Goal: Task Accomplishment & Management: Complete application form

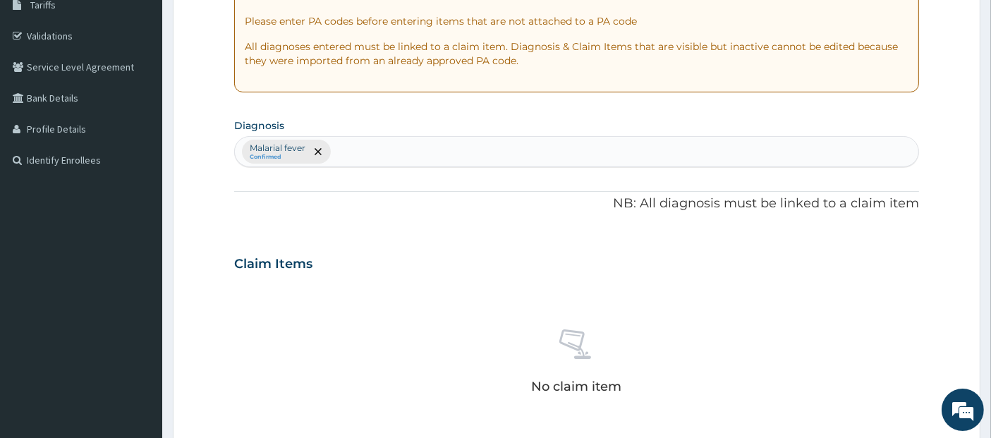
scroll to position [576, 0]
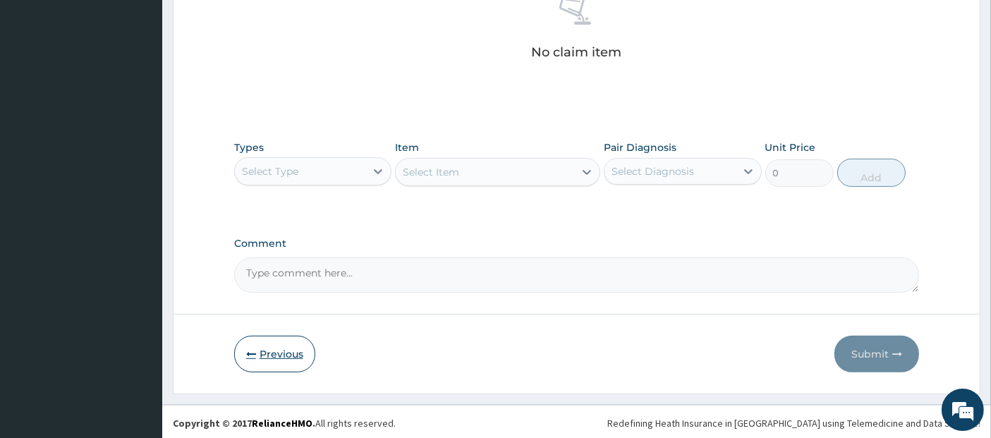
click at [283, 355] on button "Previous" at bounding box center [274, 354] width 81 height 37
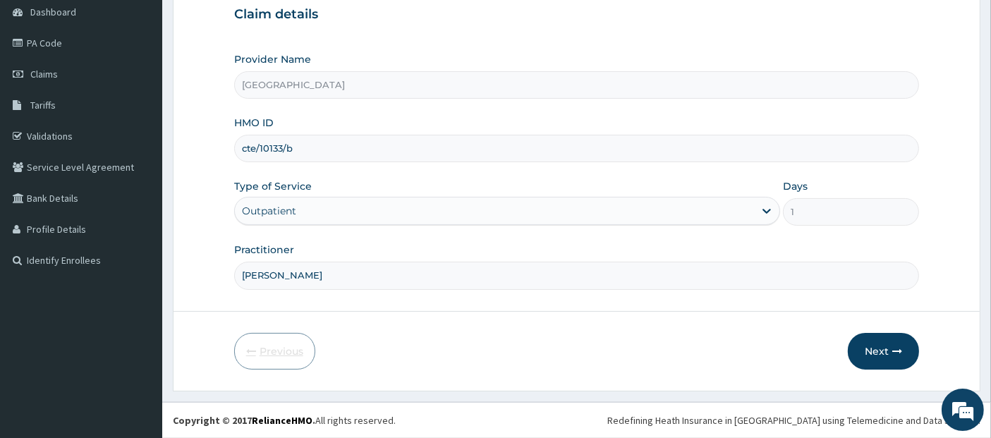
scroll to position [139, 0]
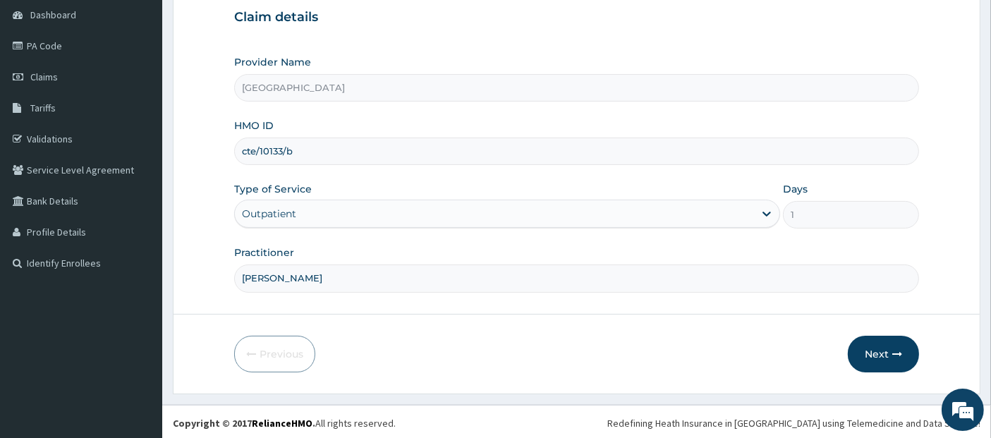
click at [423, 152] on input "cte/10133/b" at bounding box center [577, 152] width 686 height 28
type input "c"
type input "efm/10115/a"
click at [881, 343] on button "Next" at bounding box center [883, 354] width 71 height 37
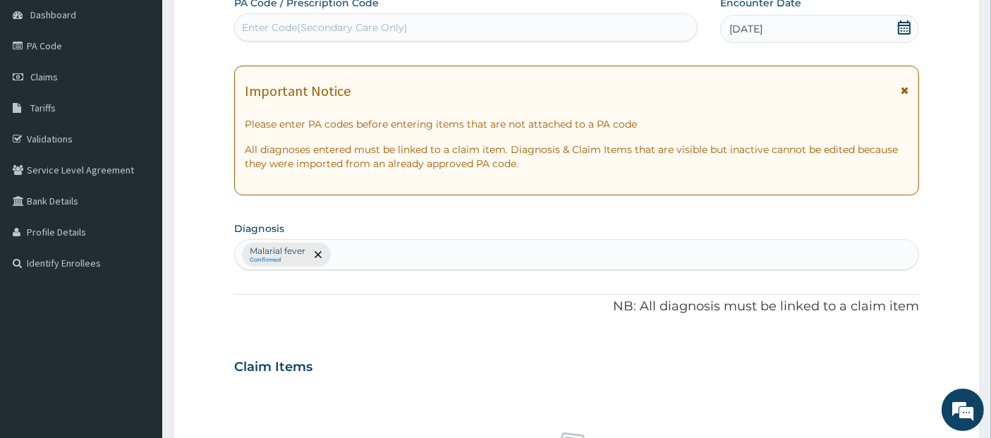
click at [912, 28] on div "17-02-2025" at bounding box center [819, 29] width 199 height 28
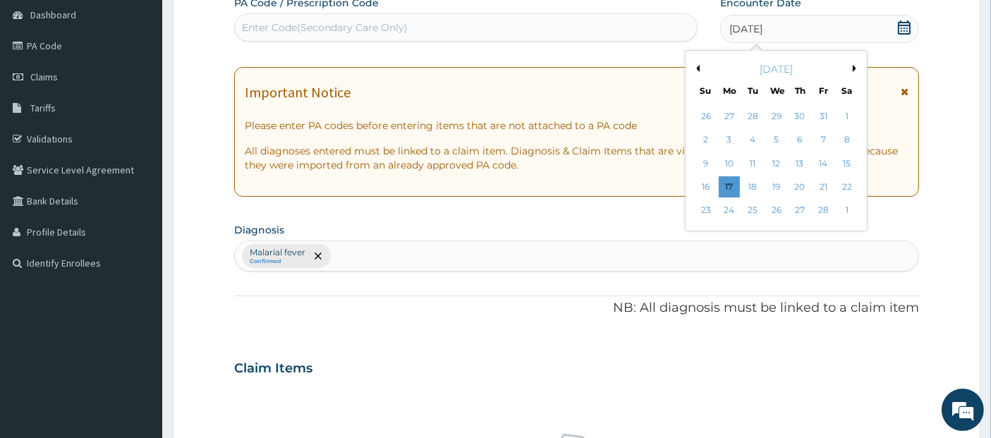
click at [858, 67] on button "Next Month" at bounding box center [857, 68] width 7 height 7
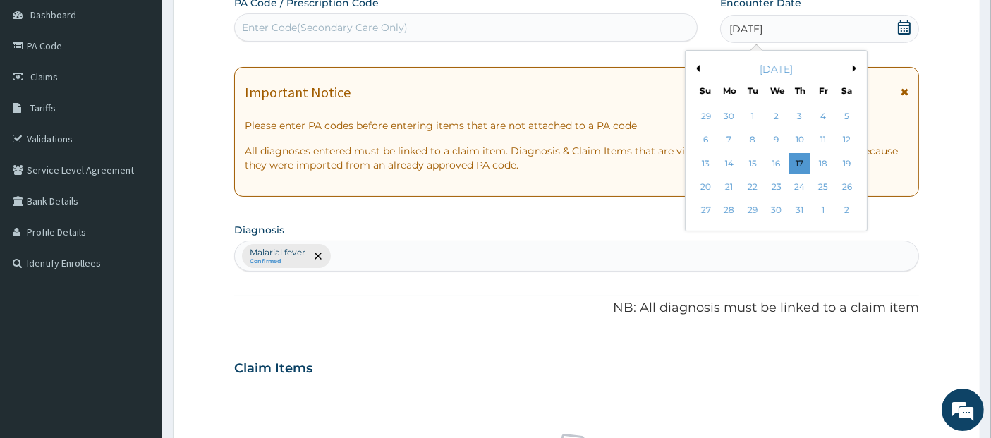
click at [697, 69] on button "Previous Month" at bounding box center [696, 68] width 7 height 7
click at [845, 180] on div "28" at bounding box center [847, 186] width 21 height 21
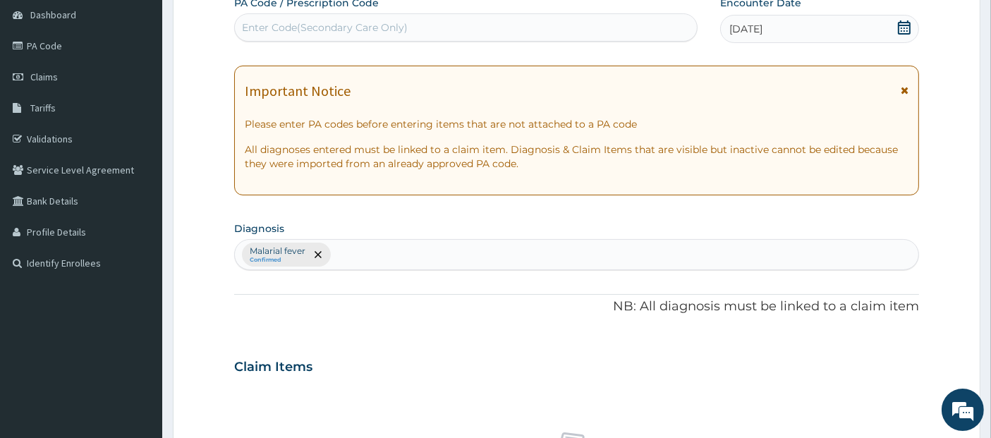
click at [725, 247] on div "Malarial fever Confirmed" at bounding box center [577, 255] width 684 height 30
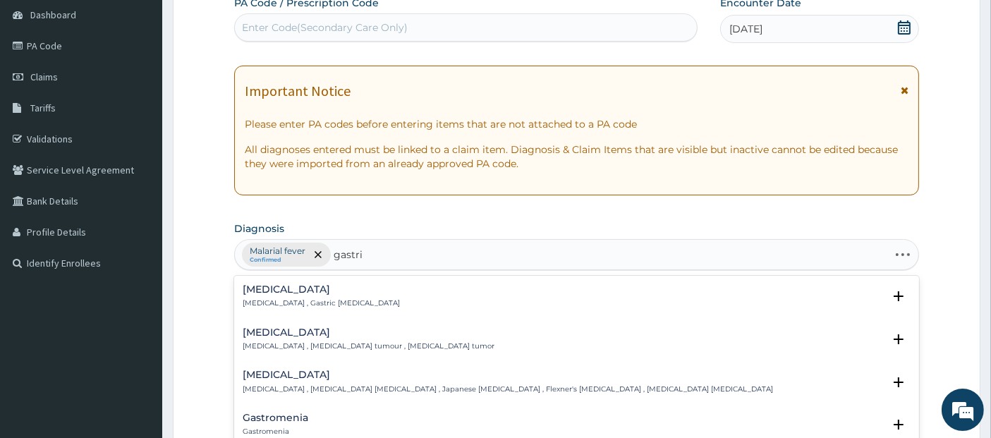
type input "gastrit"
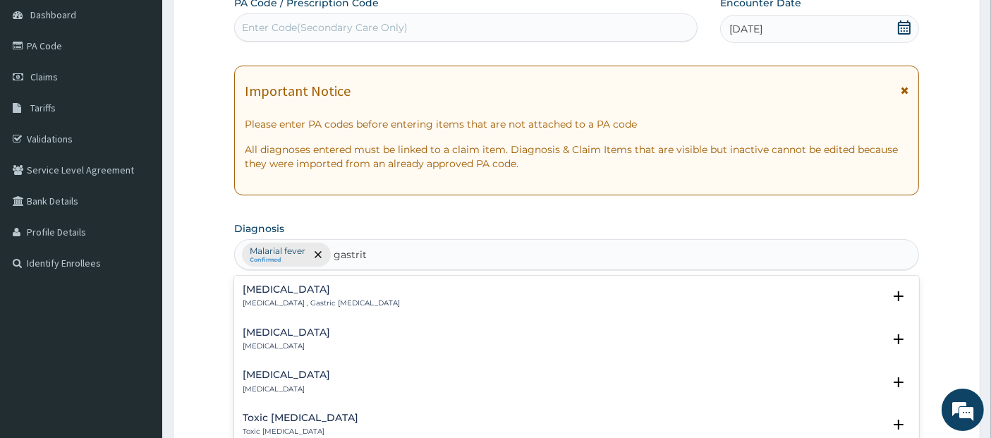
click at [669, 297] on div "Gastritis Gastritis , Gastric catarrh" at bounding box center [577, 296] width 669 height 25
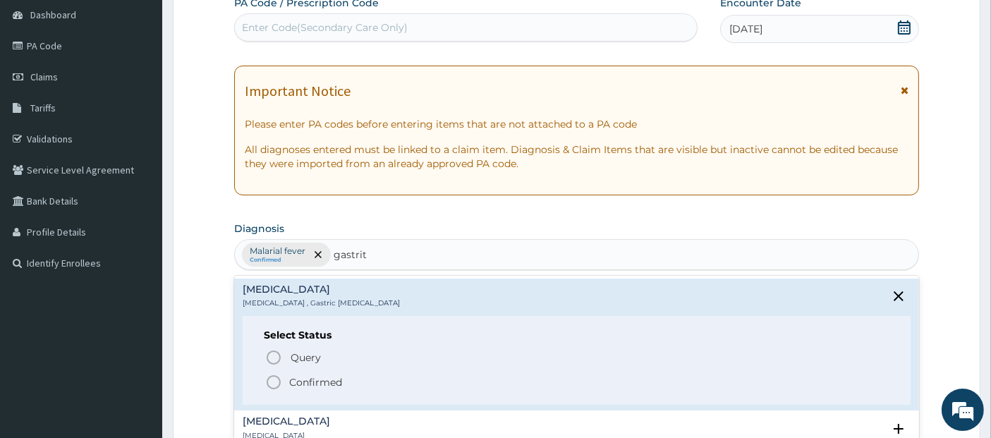
click at [627, 379] on span "Confirmed" at bounding box center [577, 382] width 625 height 17
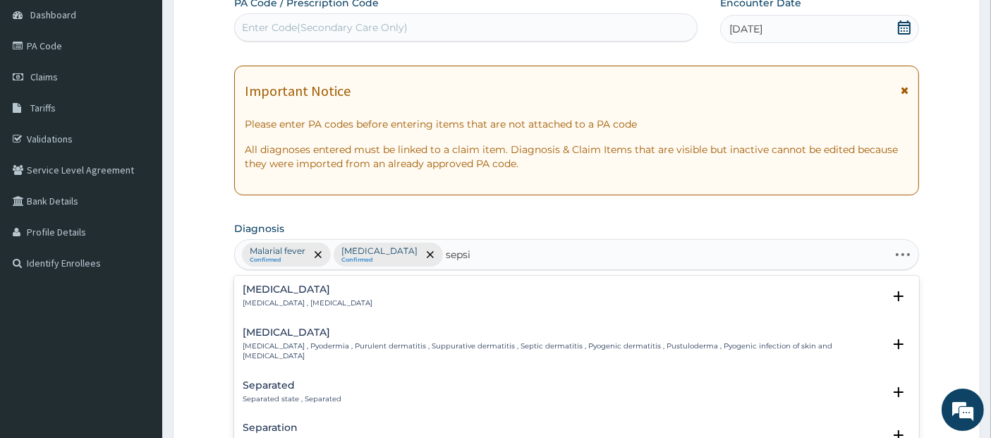
type input "sepsis"
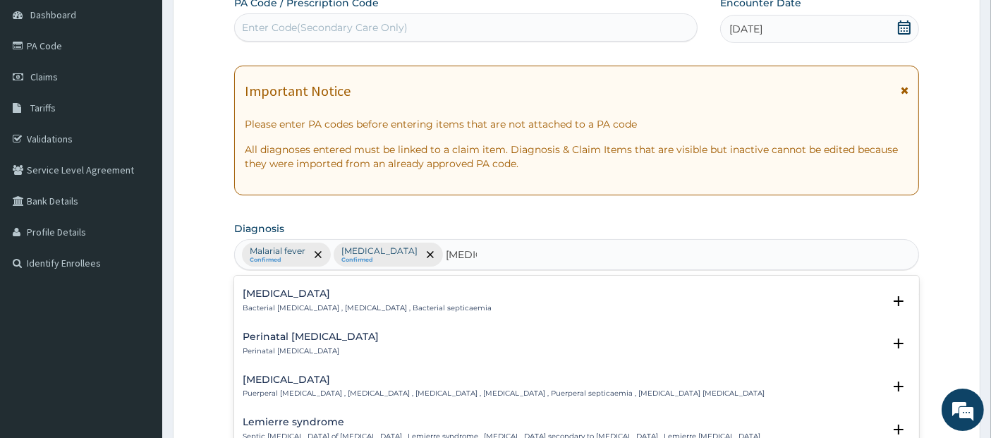
scroll to position [0, 0]
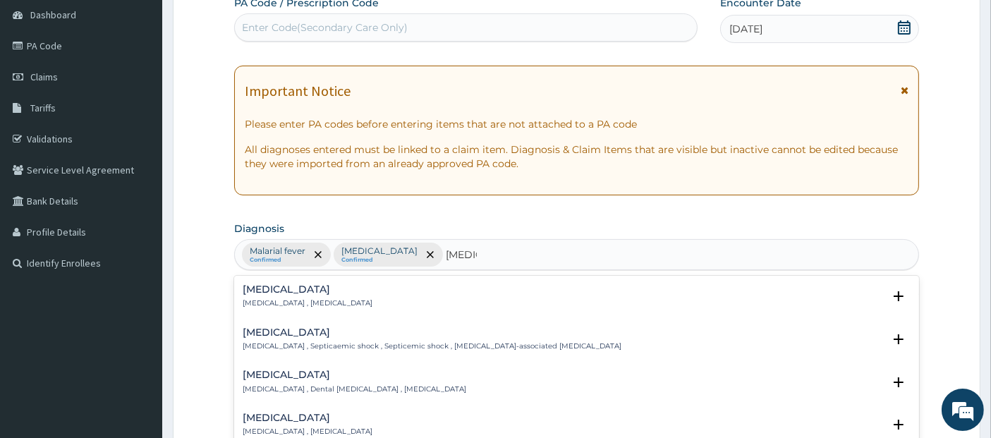
click at [564, 307] on div "Sepsis Systemic infection , Sepsis" at bounding box center [577, 296] width 669 height 25
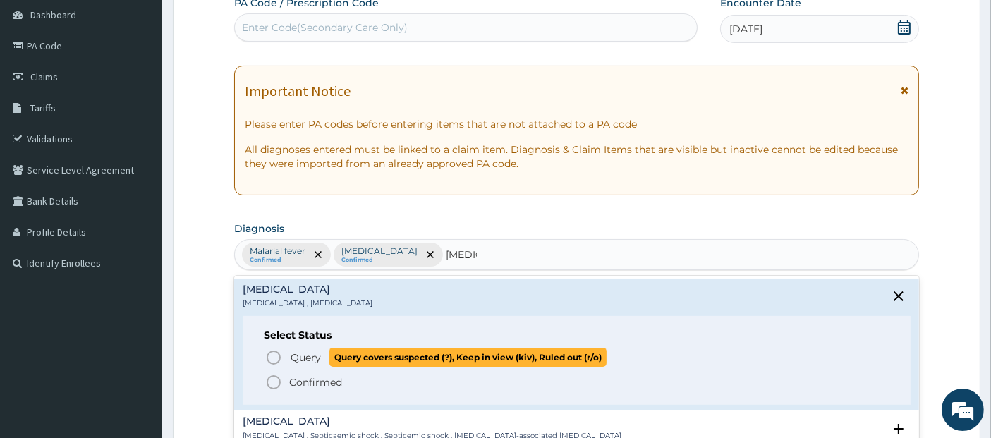
click at [556, 354] on span "Query covers suspected (?), Keep in view (kiv), Ruled out (r/o)" at bounding box center [468, 357] width 277 height 19
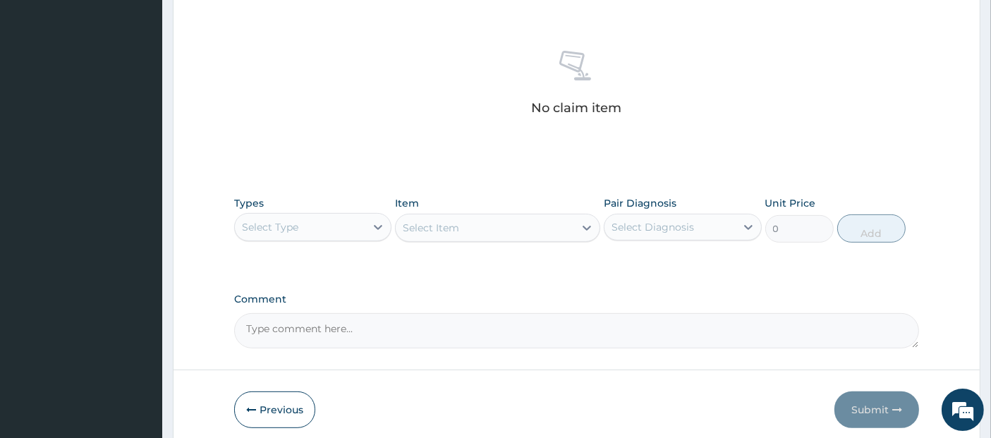
scroll to position [576, 0]
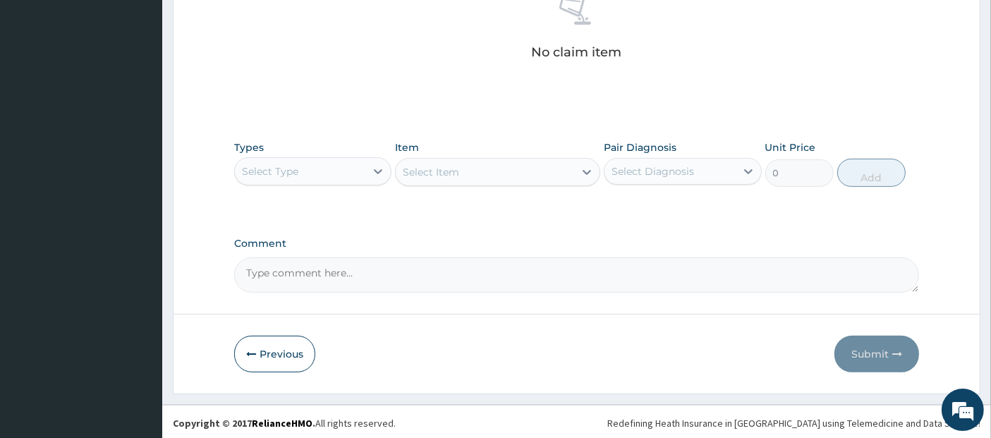
click at [340, 157] on div "Select Type" at bounding box center [312, 171] width 157 height 28
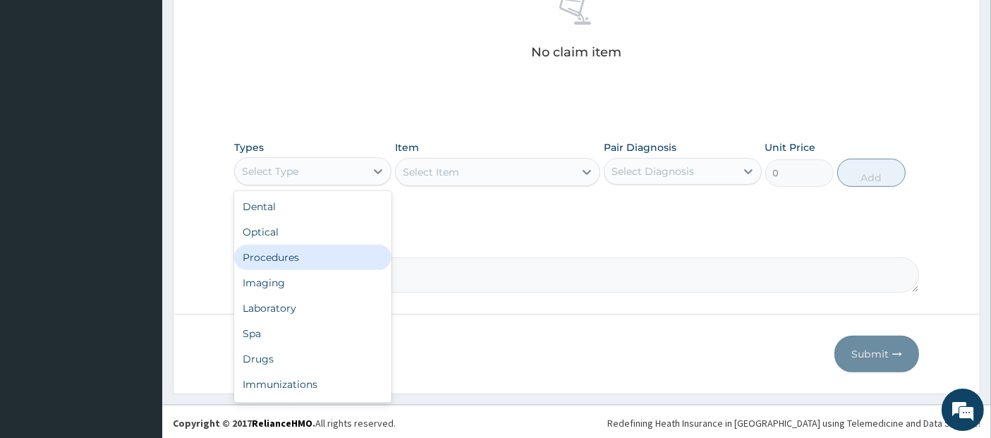
click at [358, 257] on div "Procedures" at bounding box center [312, 257] width 157 height 25
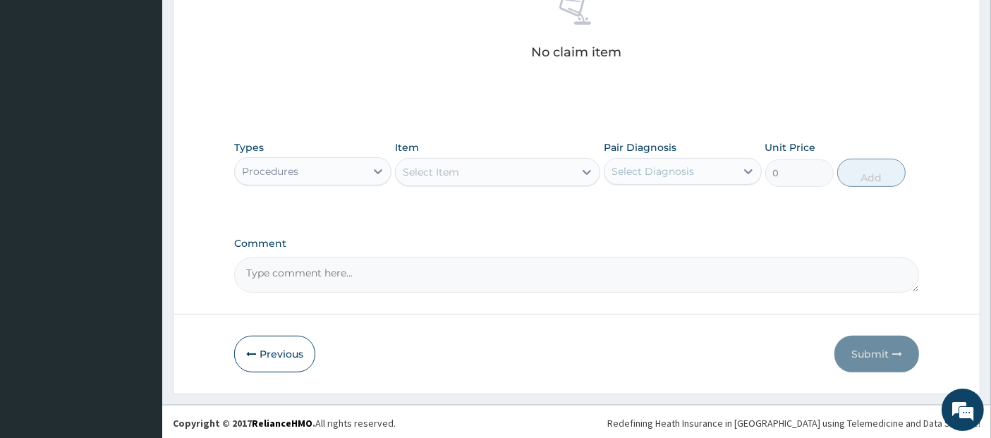
click at [536, 161] on div "Select Item" at bounding box center [485, 172] width 179 height 23
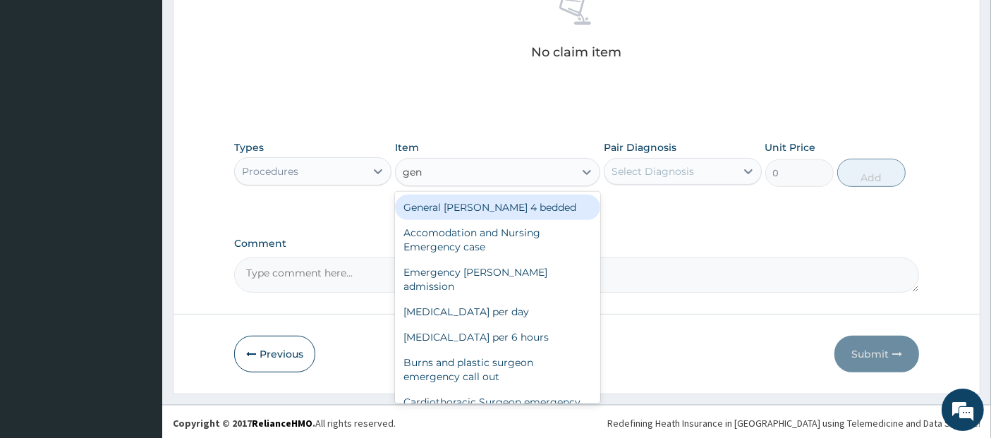
type input "gene"
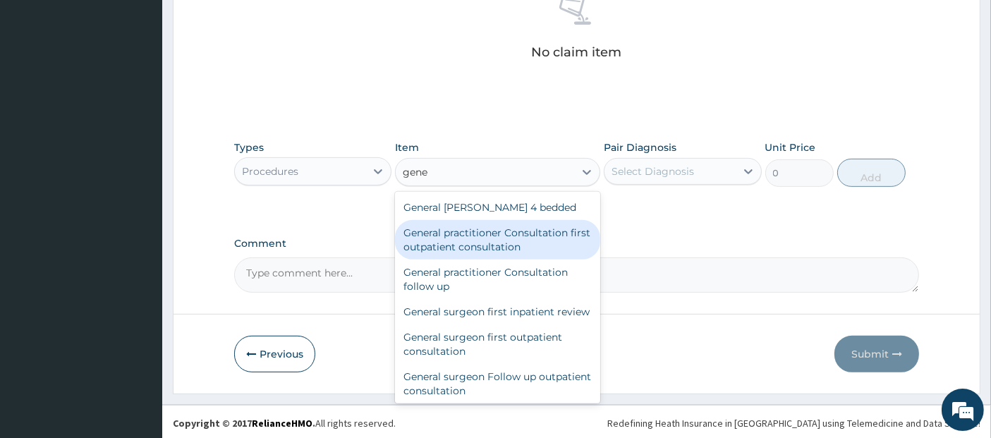
type input "3795"
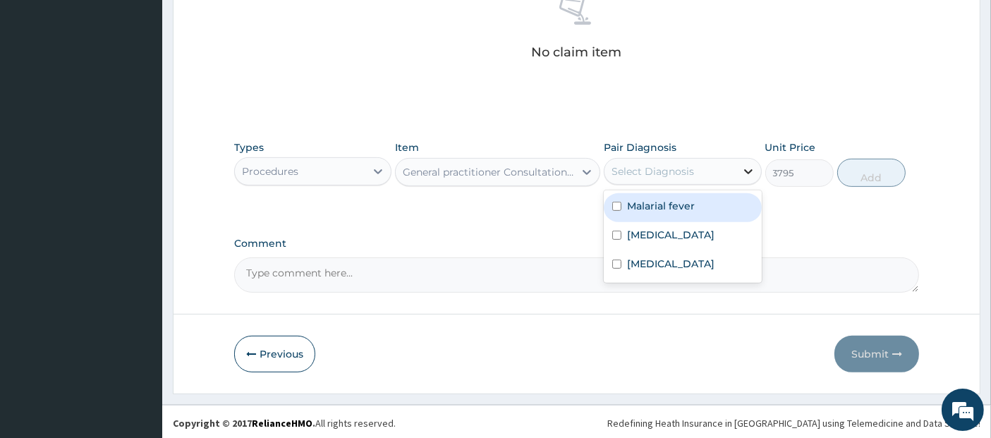
click at [742, 170] on icon at bounding box center [749, 171] width 14 height 14
checkbox input "true"
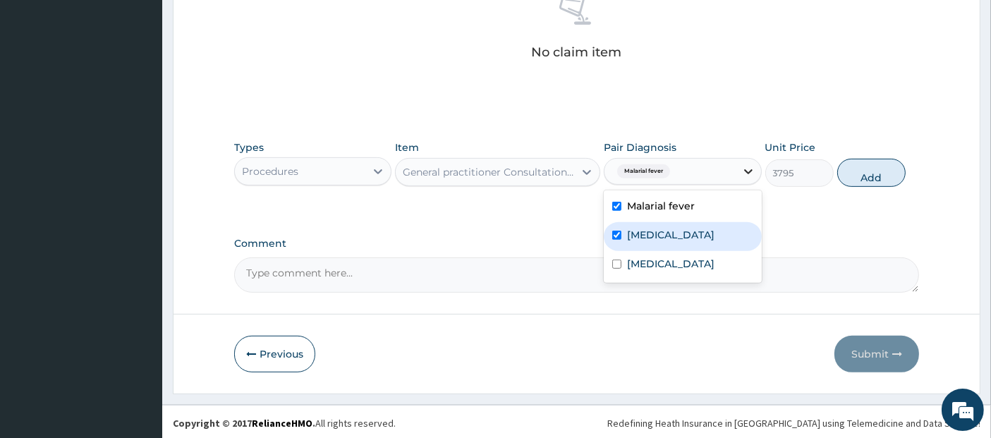
checkbox input "true"
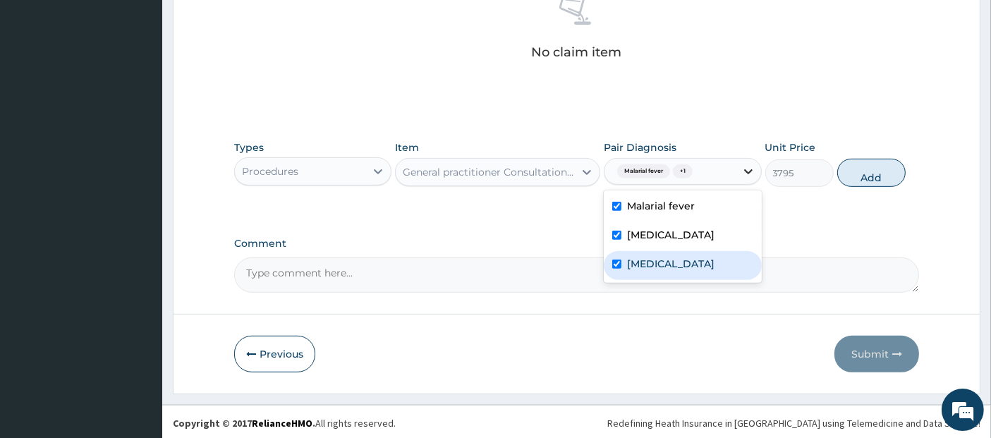
checkbox input "true"
click at [861, 172] on button "Add" at bounding box center [872, 173] width 68 height 28
type input "0"
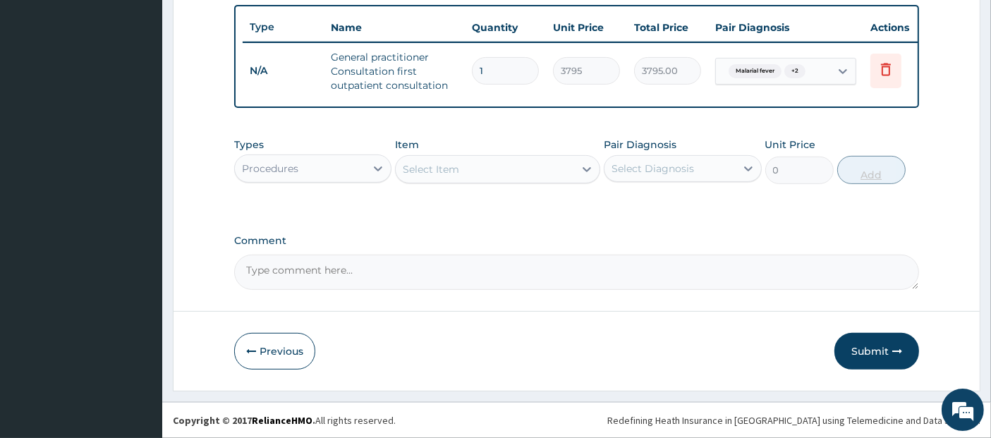
scroll to position [528, 0]
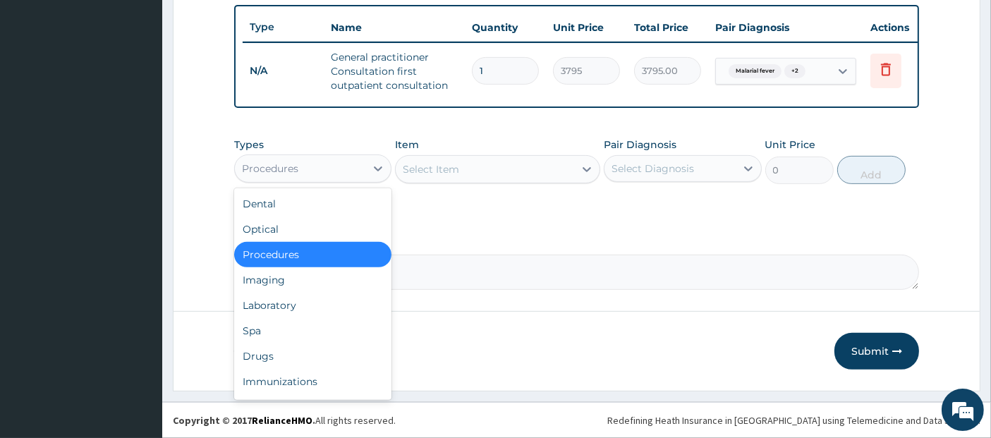
click at [289, 174] on div "Procedures" at bounding box center [270, 169] width 56 height 14
click at [296, 353] on div "Drugs" at bounding box center [312, 356] width 157 height 25
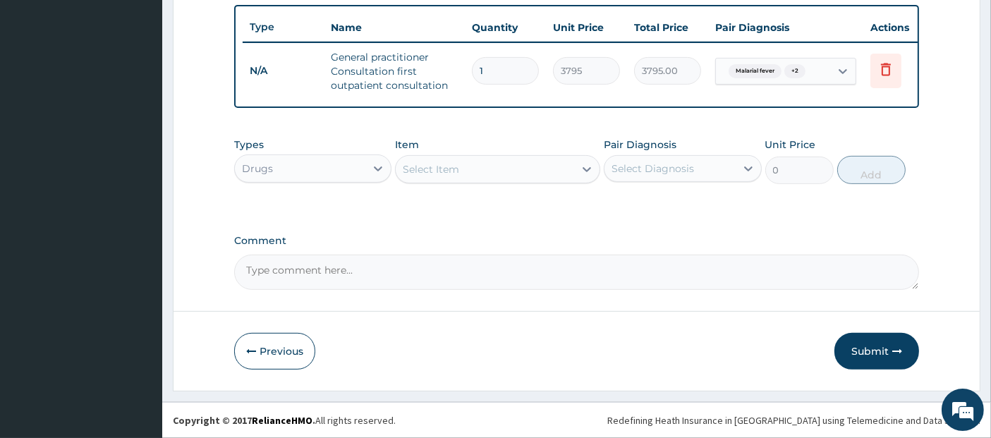
click at [464, 164] on div "Select Item" at bounding box center [485, 169] width 179 height 23
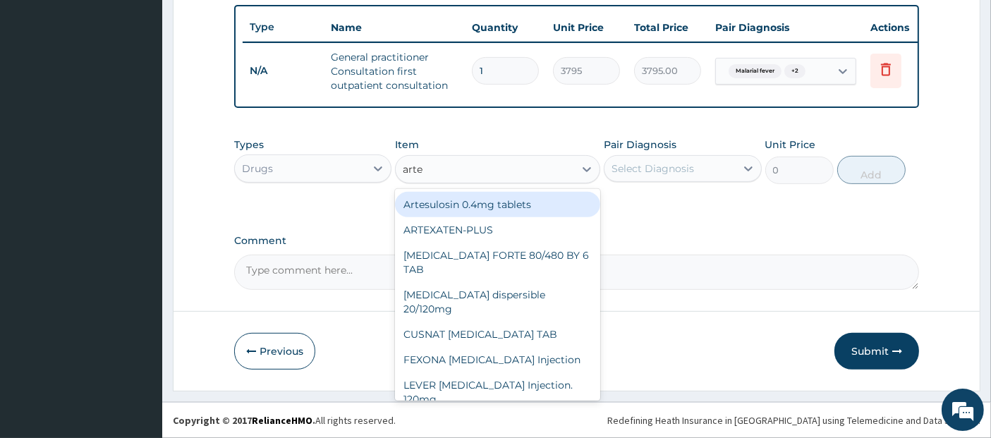
type input "artem"
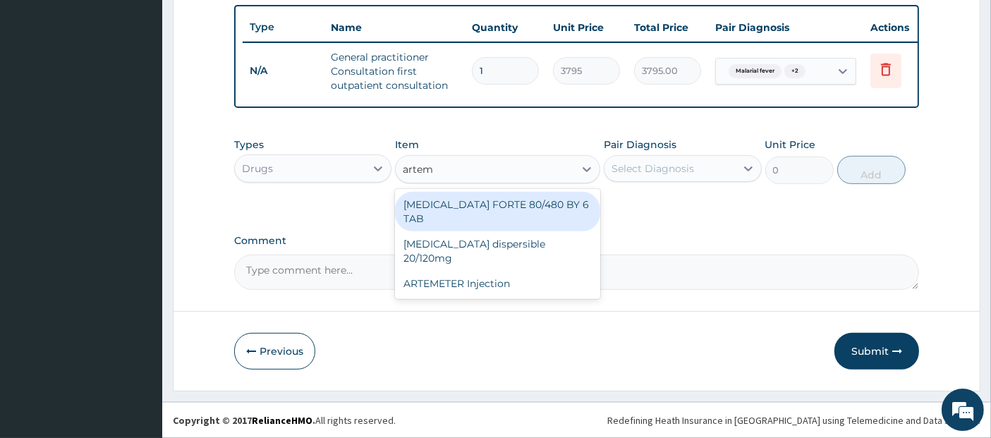
type input "480.7"
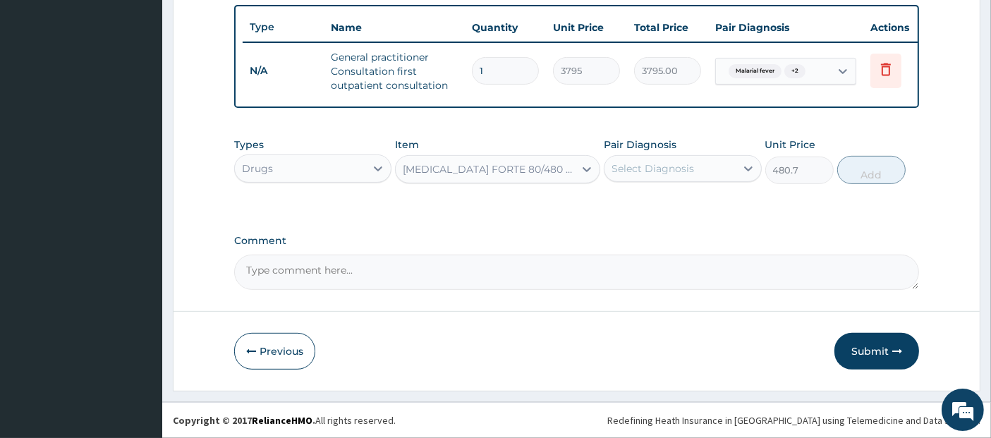
click at [644, 178] on div "Select Diagnosis" at bounding box center [670, 168] width 131 height 23
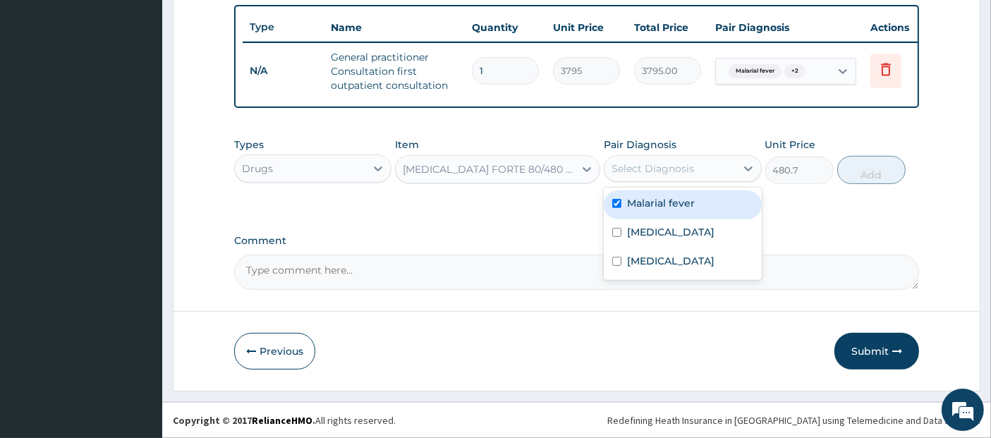
checkbox input "true"
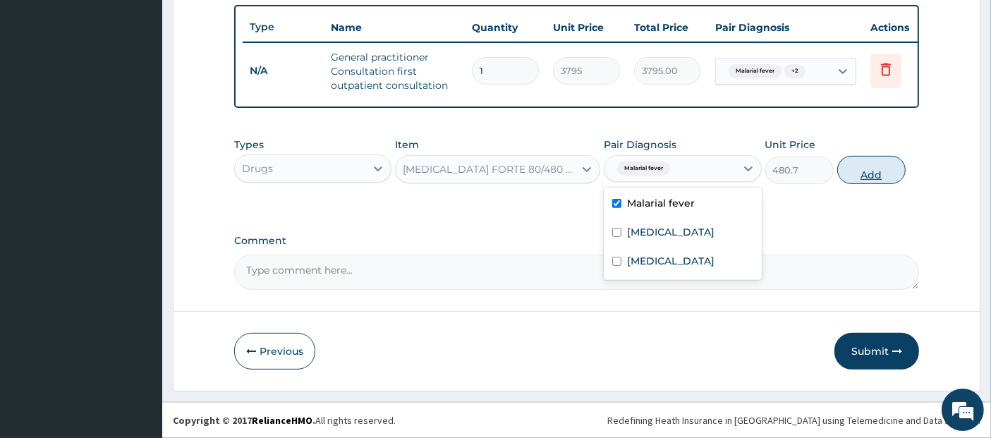
click at [897, 165] on button "Add" at bounding box center [872, 170] width 68 height 28
type input "0"
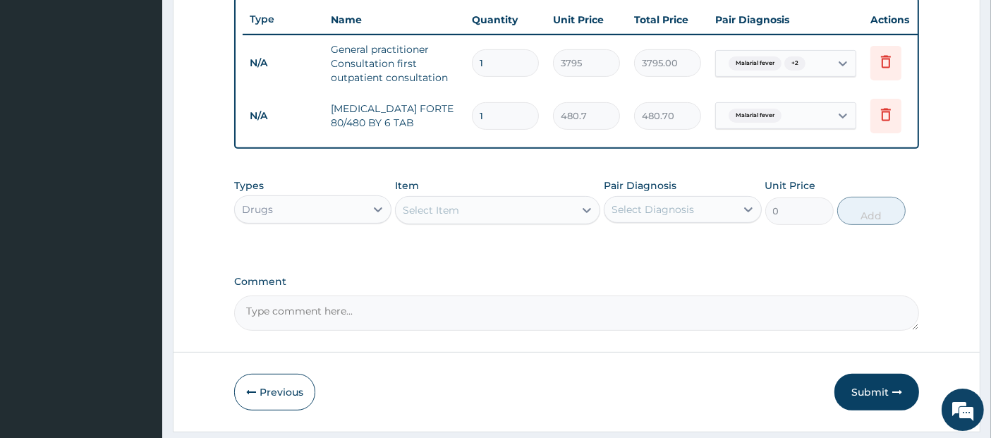
click at [552, 222] on div "Select Item" at bounding box center [485, 210] width 179 height 23
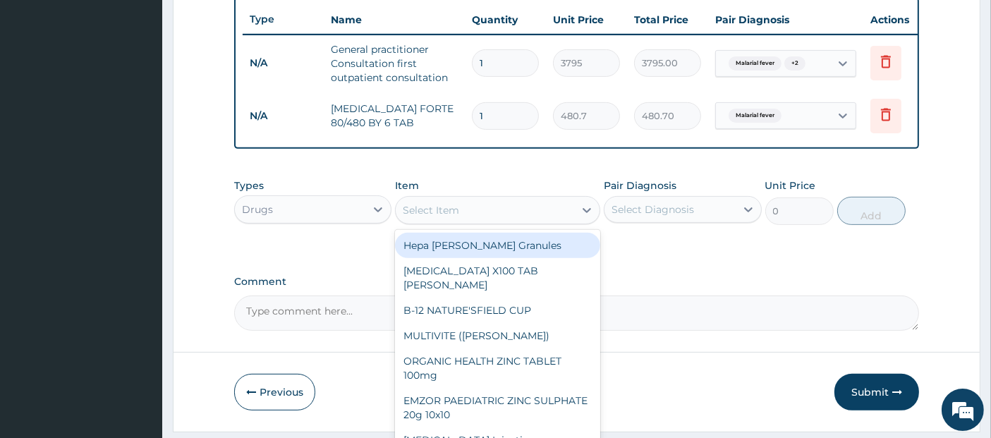
type input "["
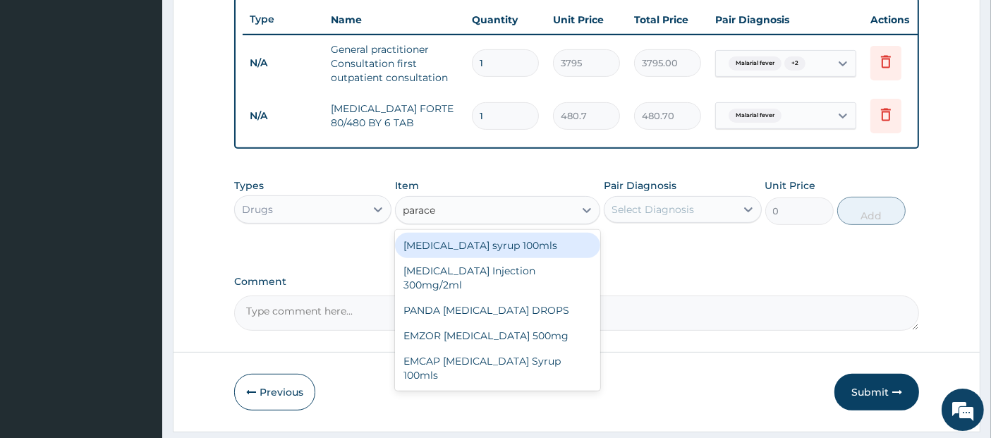
type input "paracet"
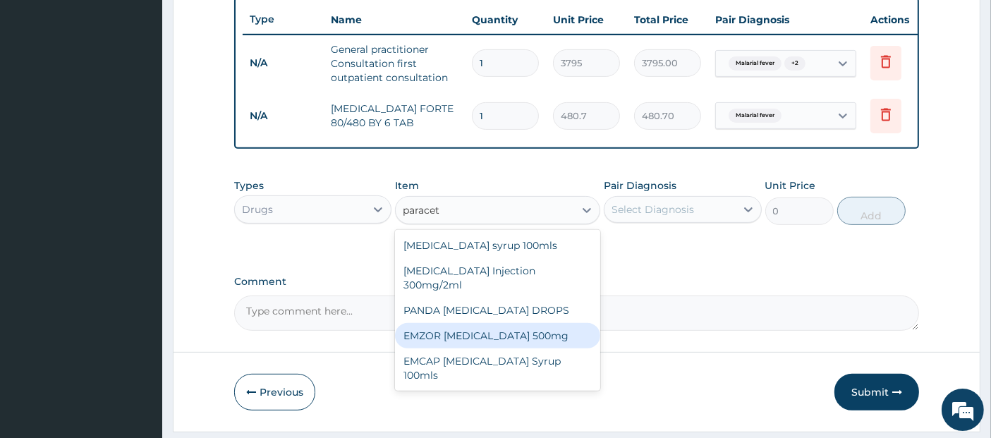
click at [570, 330] on div "EMZOR [MEDICAL_DATA] 500mg" at bounding box center [497, 335] width 205 height 25
type input "25.3"
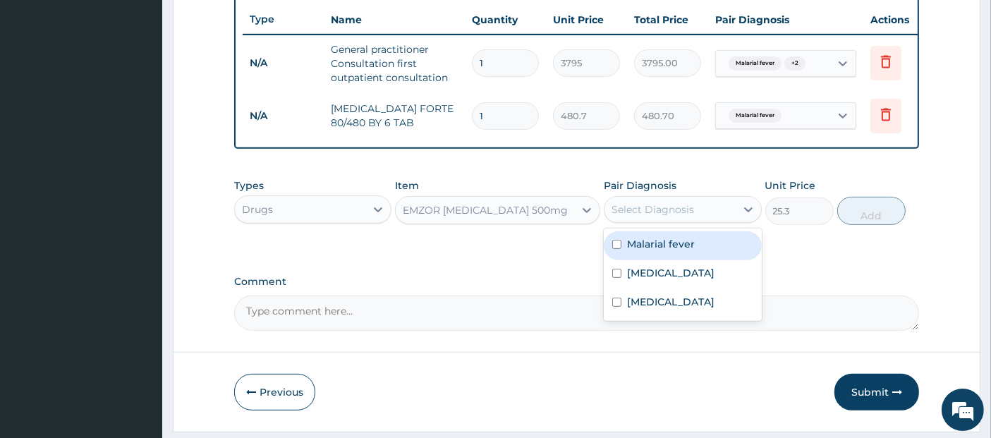
click at [655, 217] on div "Select Diagnosis" at bounding box center [653, 210] width 83 height 14
checkbox input "true"
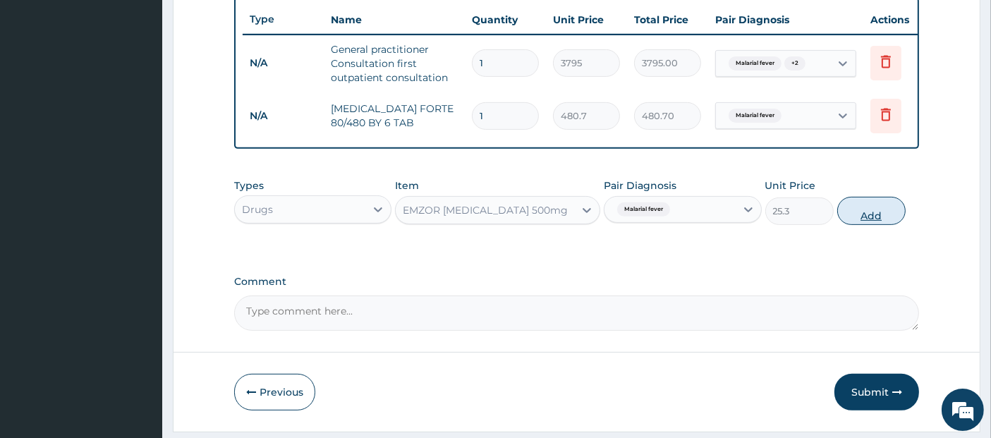
click at [882, 222] on button "Add" at bounding box center [872, 211] width 68 height 28
type input "0"
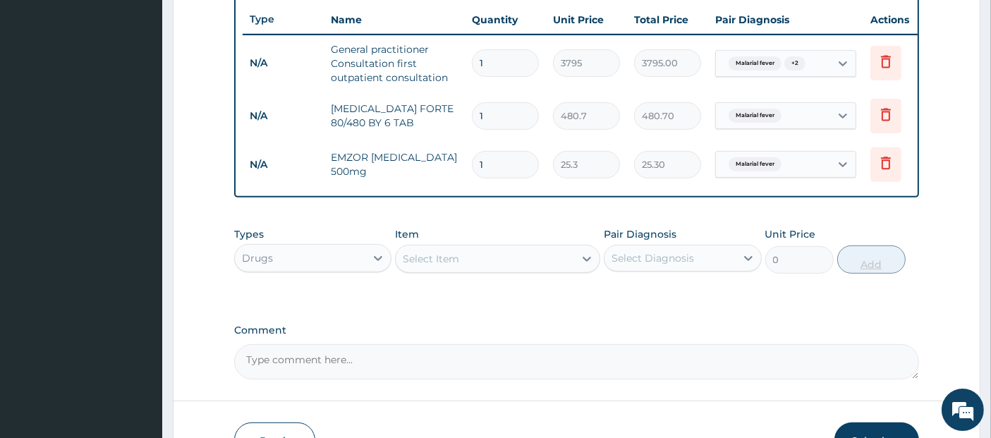
type input "18"
type input "455.40"
type input "18"
click at [550, 270] on div "Select Item" at bounding box center [485, 259] width 179 height 23
type input "hyosc"
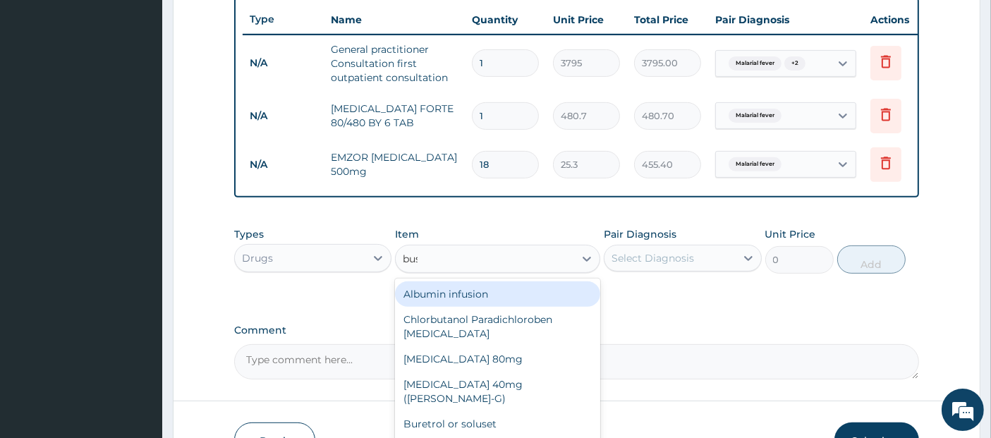
type input "busc"
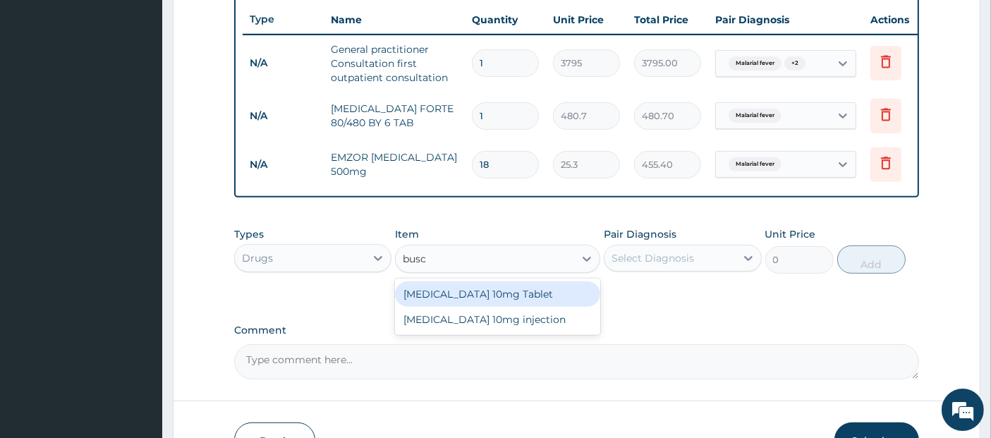
type input "44.275"
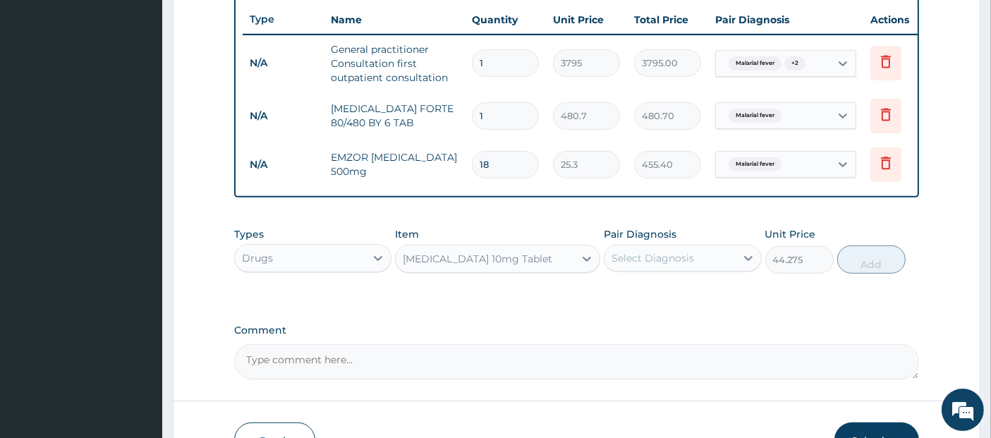
click at [663, 262] on div "Select Diagnosis" at bounding box center [653, 258] width 83 height 14
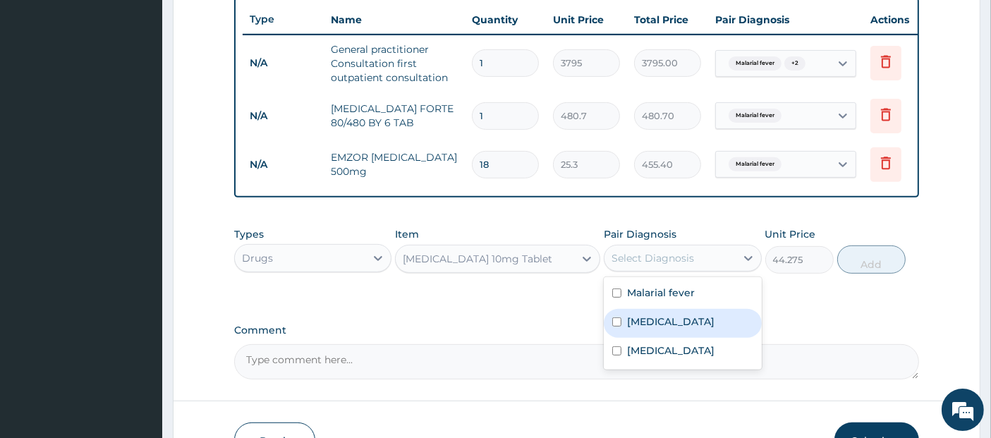
click at [679, 327] on div "Gastritis" at bounding box center [682, 323] width 157 height 29
checkbox input "true"
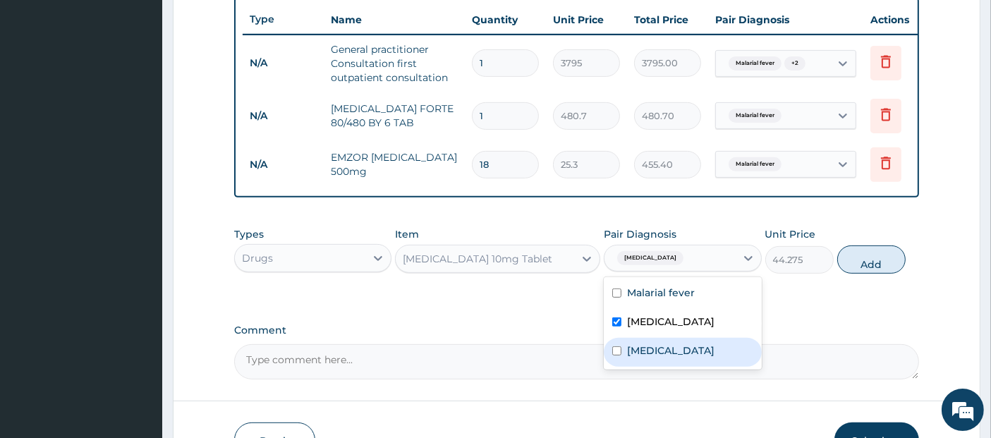
click at [686, 363] on div "Sepsis" at bounding box center [682, 352] width 157 height 29
checkbox input "true"
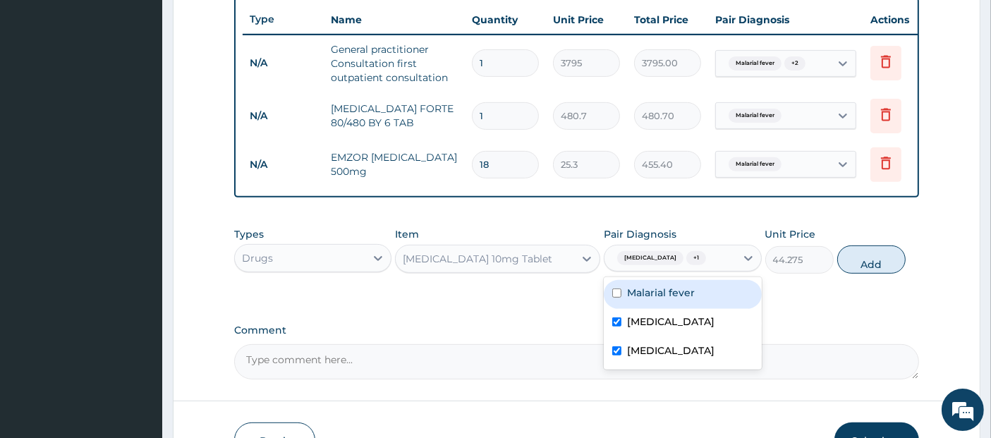
click at [693, 309] on div "Malarial fever" at bounding box center [682, 294] width 157 height 29
checkbox input "true"
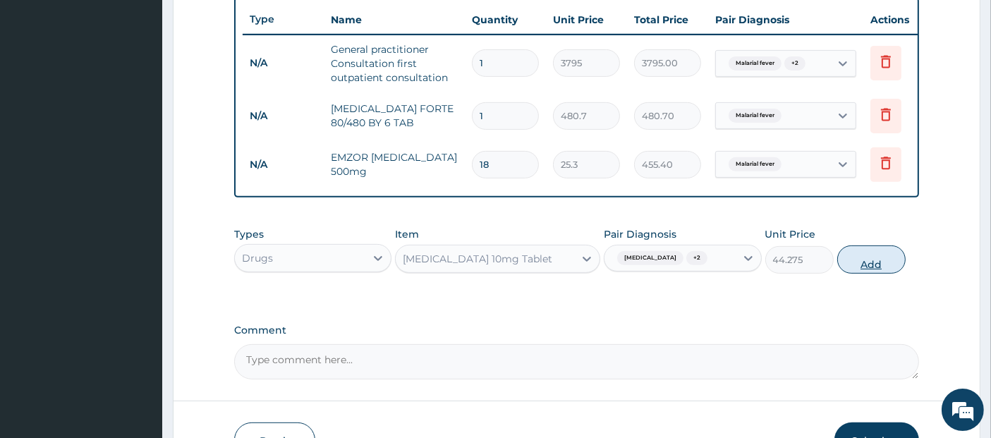
click at [880, 262] on button "Add" at bounding box center [872, 260] width 68 height 28
type input "0"
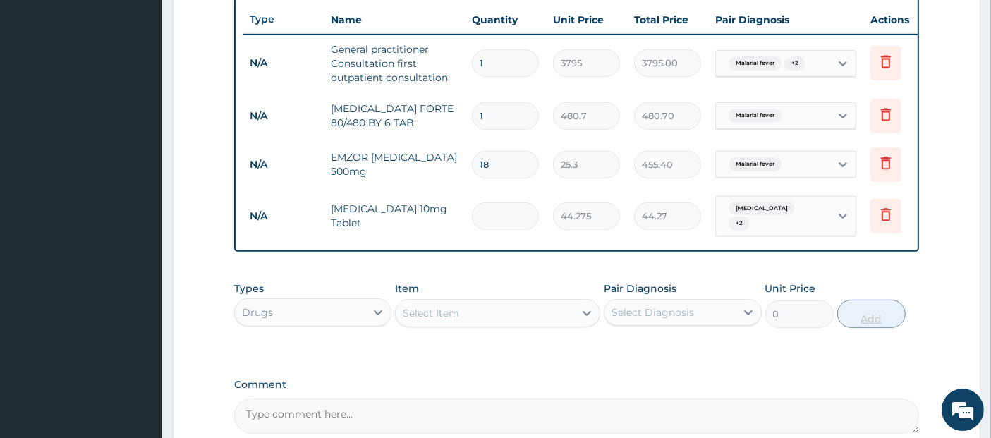
type input "0.00"
type input "6"
type input "265.65"
type input "6"
click at [298, 305] on div "Drugs" at bounding box center [300, 312] width 131 height 23
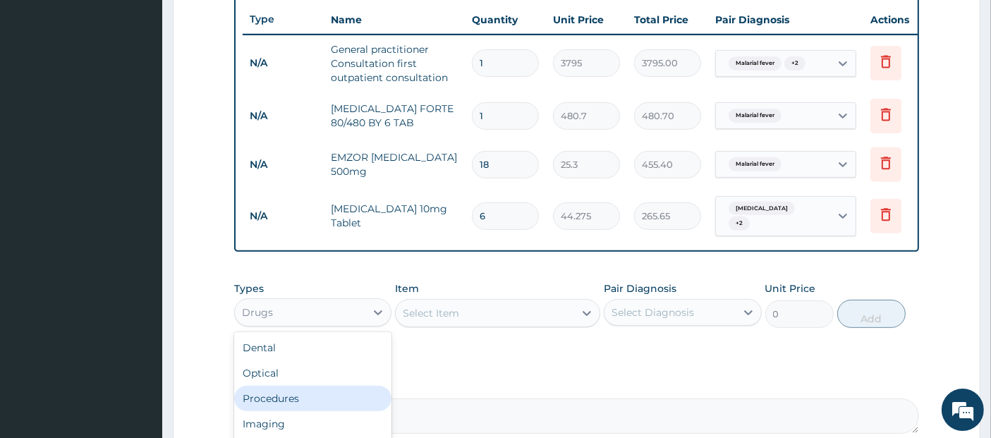
scroll to position [48, 0]
click at [318, 400] on div "Laboratory" at bounding box center [312, 401] width 157 height 25
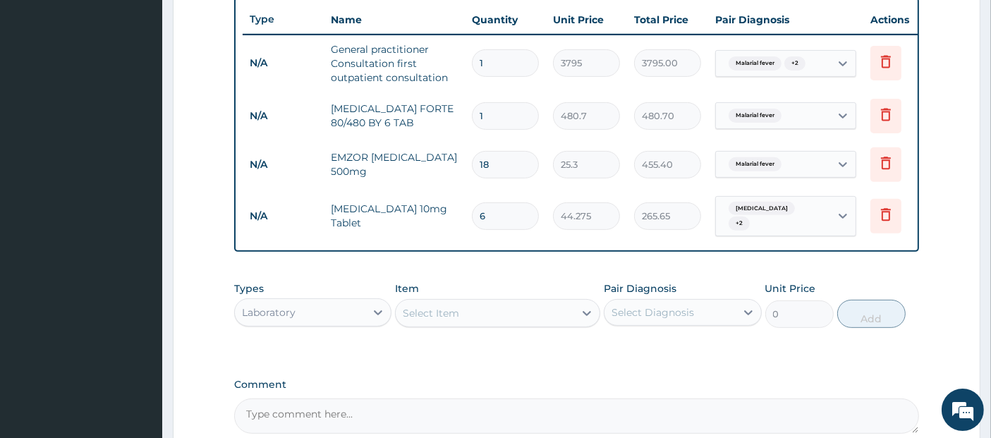
click at [523, 310] on div "Select Item" at bounding box center [485, 313] width 179 height 23
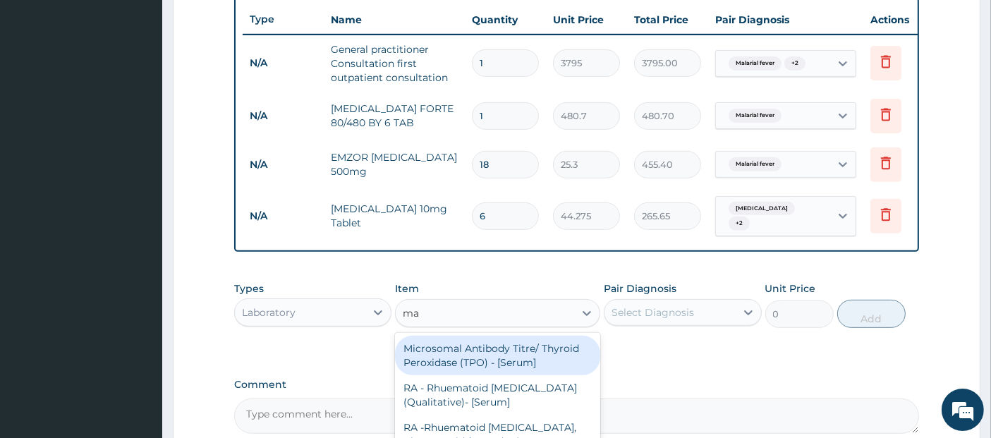
type input "mal"
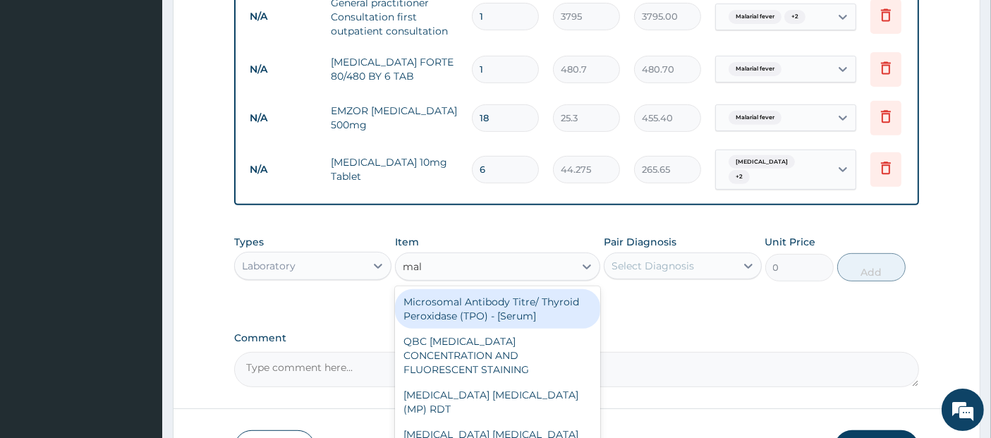
scroll to position [668, 0]
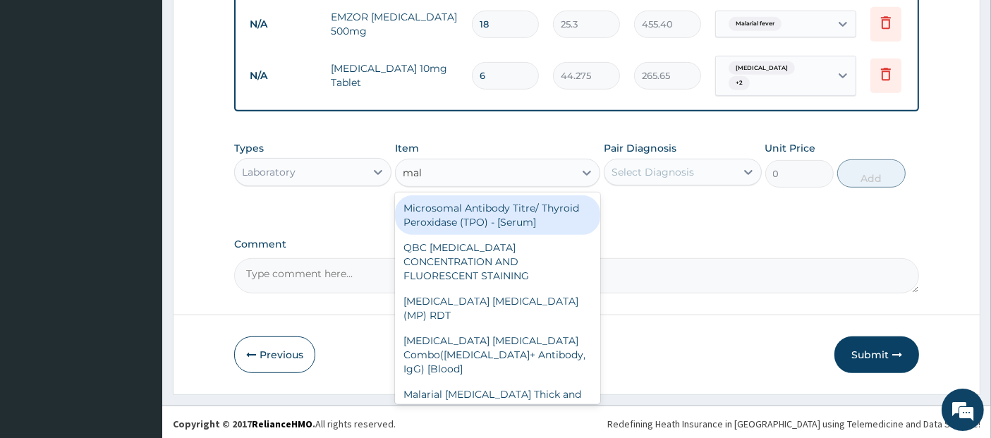
click at [523, 328] on div "Malaria Parasite Combo(Blood Film+ Antibody, IgG) [Blood]" at bounding box center [497, 355] width 205 height 54
type input "1725"
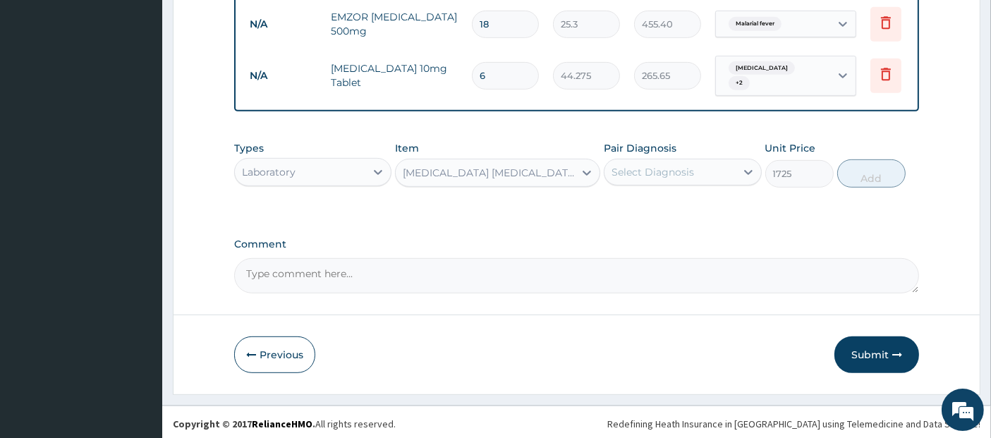
click at [641, 177] on div "Select Diagnosis" at bounding box center [653, 172] width 83 height 14
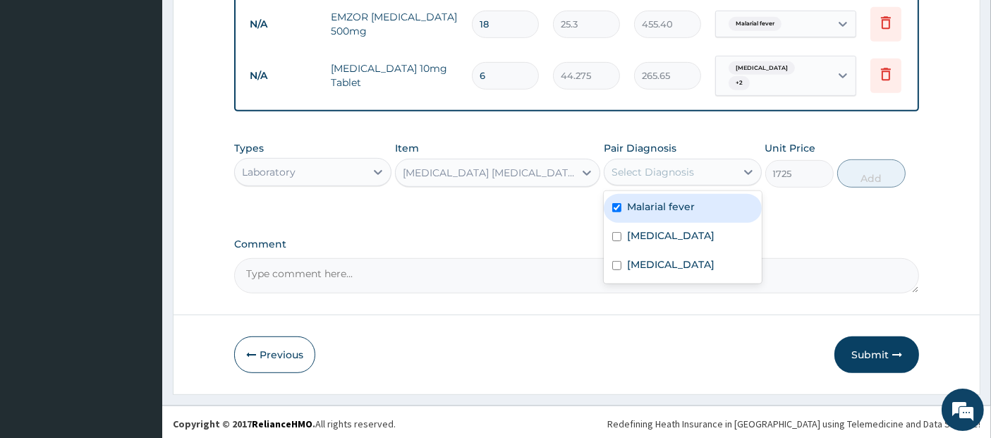
checkbox input "true"
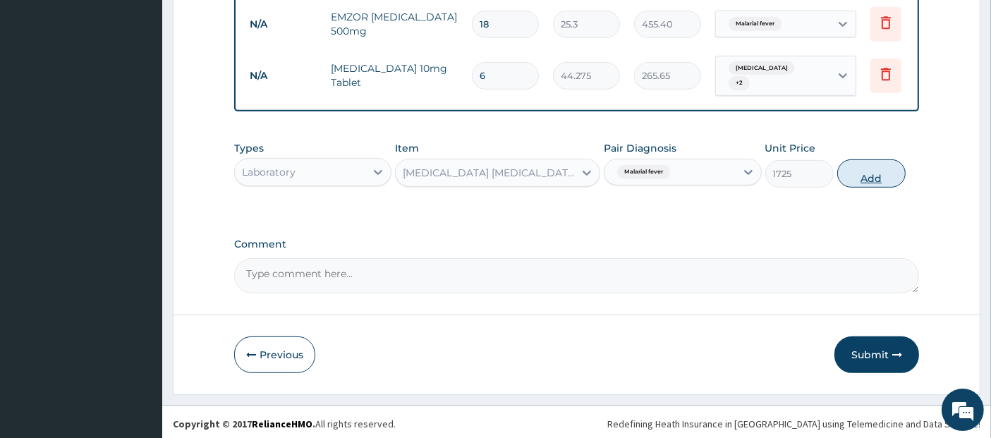
click at [878, 167] on button "Add" at bounding box center [872, 173] width 68 height 28
type input "0"
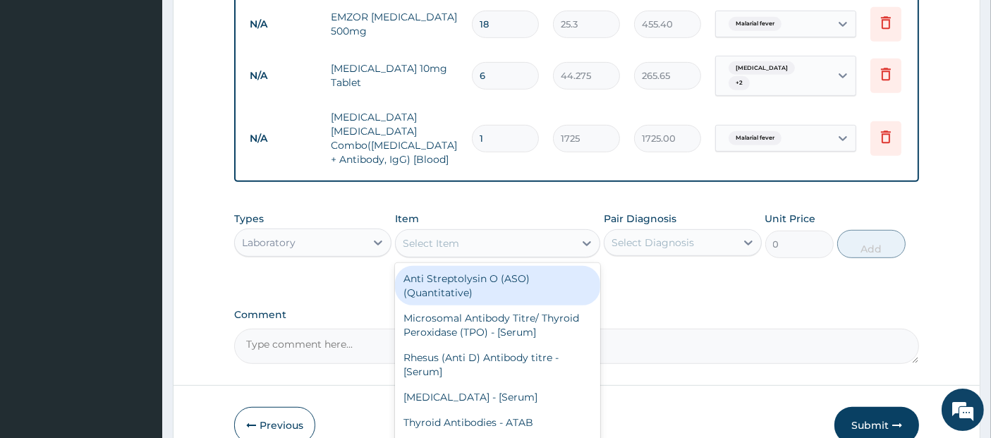
click at [495, 232] on div "Select Item" at bounding box center [485, 243] width 179 height 23
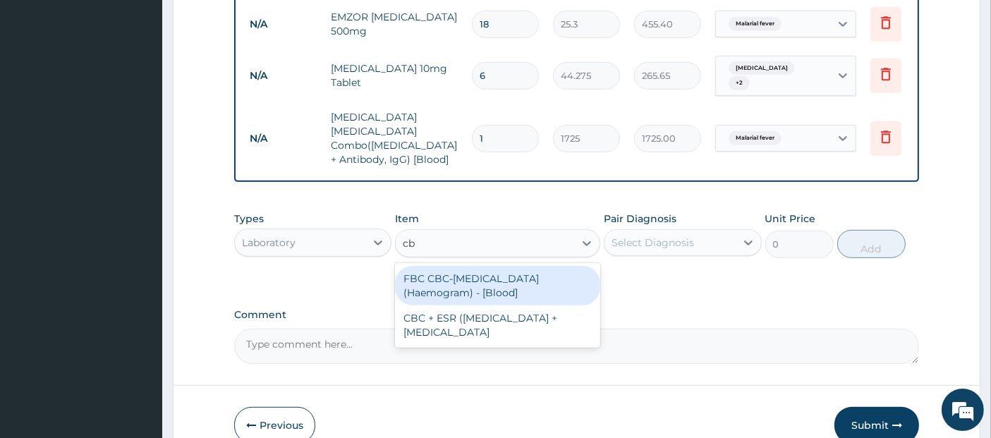
type input "cbc"
type input "4600"
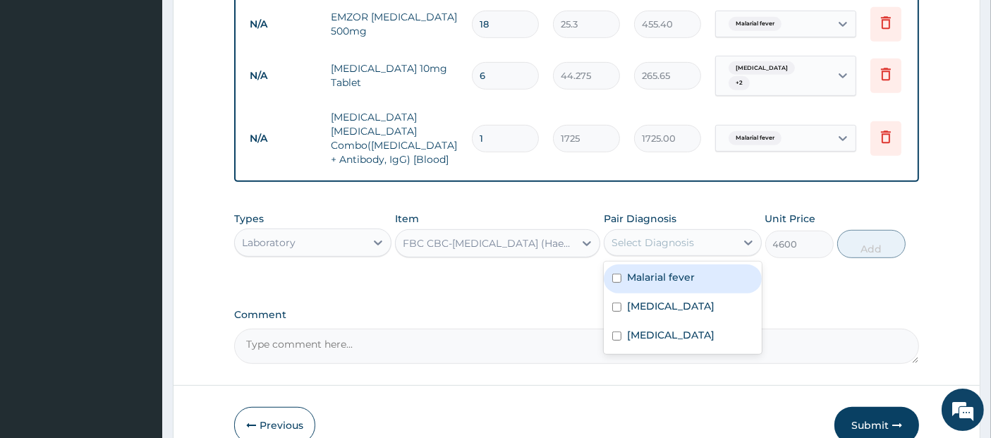
click at [648, 238] on div "Select Diagnosis" at bounding box center [653, 243] width 83 height 14
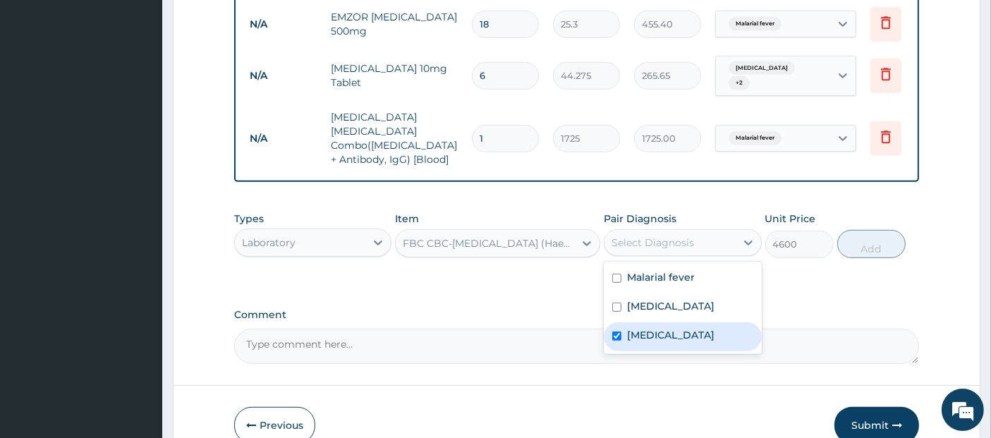
checkbox input "true"
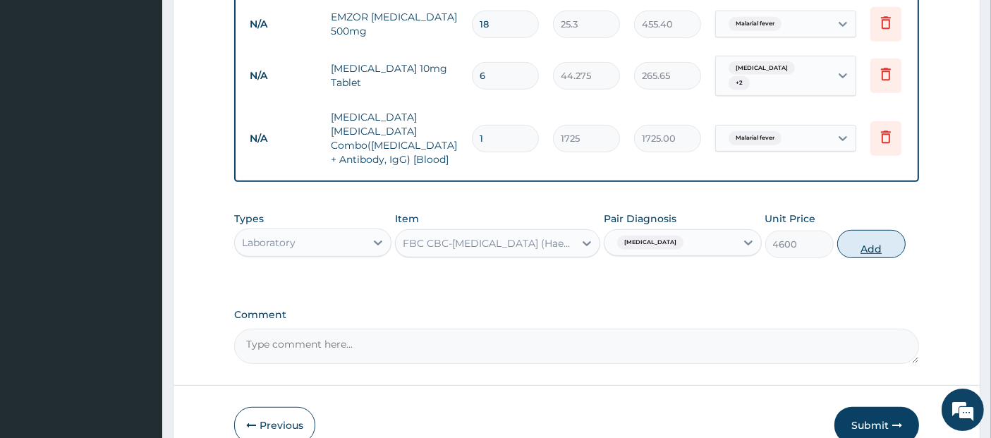
click at [848, 230] on button "Add" at bounding box center [872, 244] width 68 height 28
type input "0"
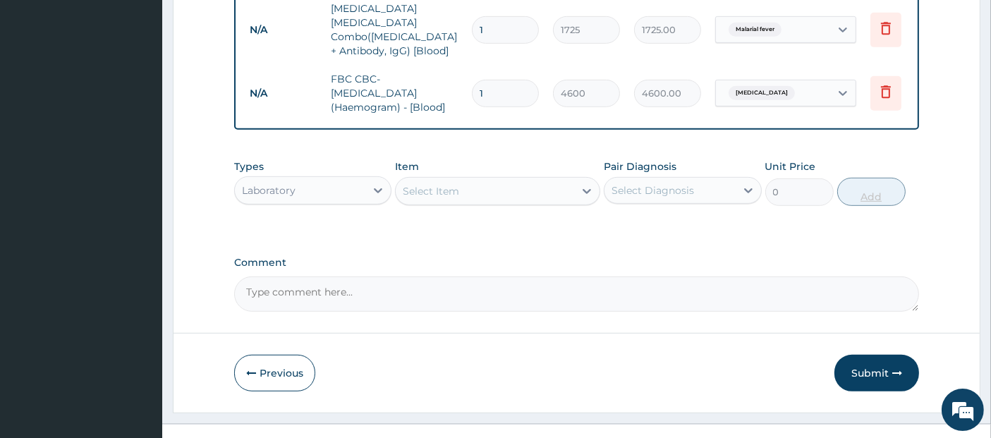
scroll to position [787, 0]
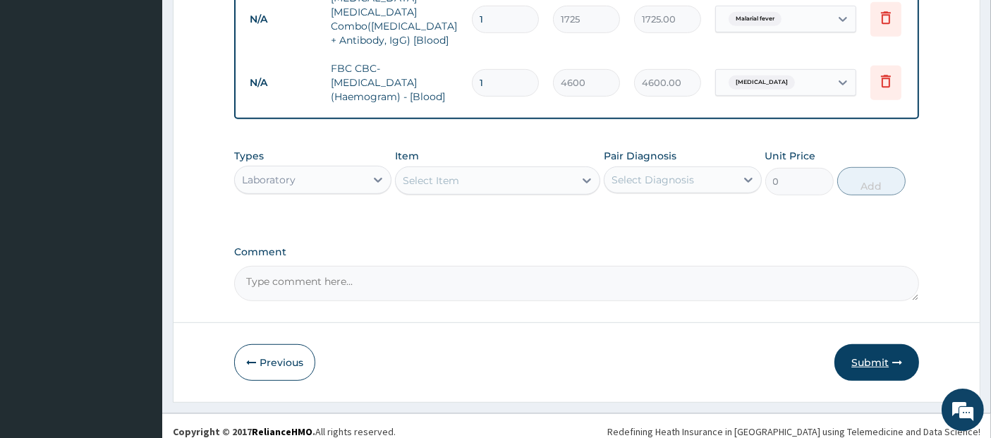
click at [888, 345] on button "Submit" at bounding box center [877, 362] width 85 height 37
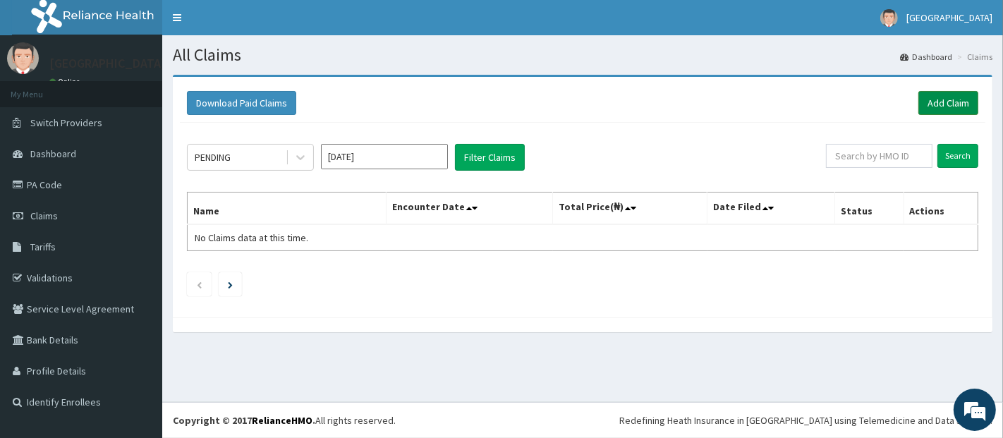
click at [941, 104] on link "Add Claim" at bounding box center [949, 103] width 60 height 24
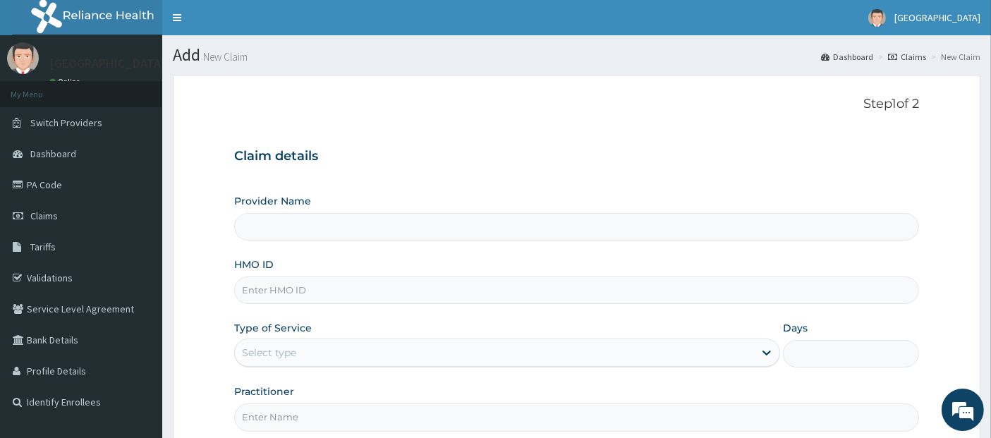
type input "[GEOGRAPHIC_DATA]"
click at [679, 282] on input "HMO ID" at bounding box center [577, 291] width 686 height 28
type input "ETT/10306/C"
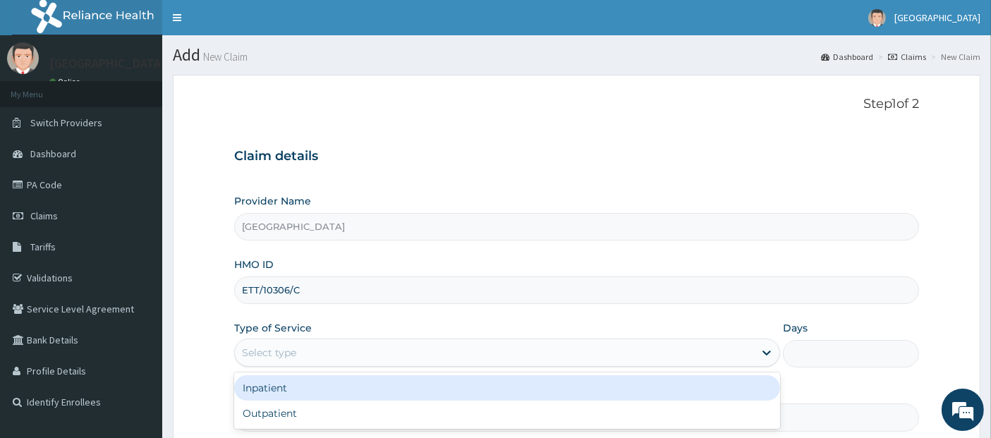
click at [693, 358] on div "Select type" at bounding box center [494, 353] width 519 height 23
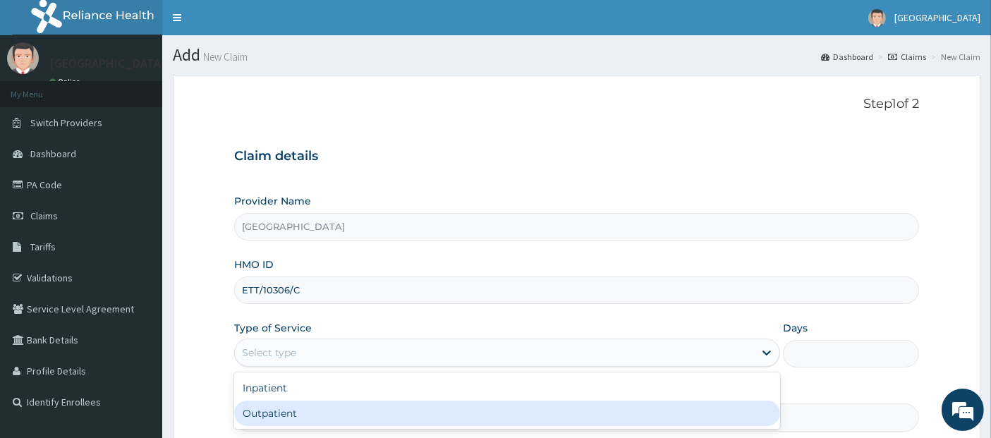
type input "1"
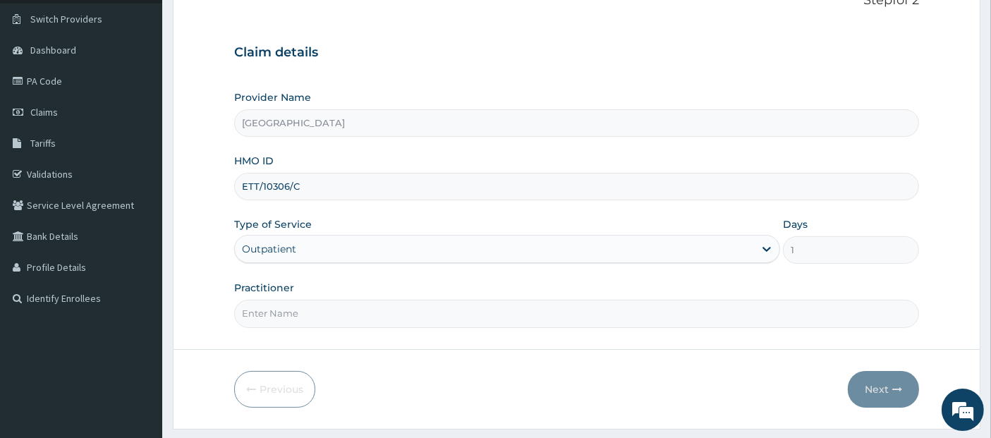
scroll to position [139, 0]
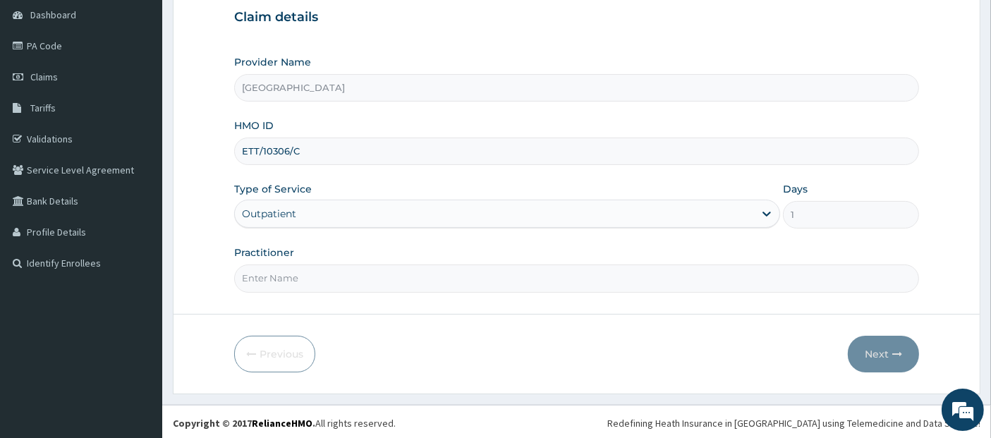
click at [723, 281] on input "Practitioner" at bounding box center [577, 279] width 686 height 28
type input "[PERSON_NAME]"
click at [886, 337] on button "Next" at bounding box center [883, 354] width 71 height 37
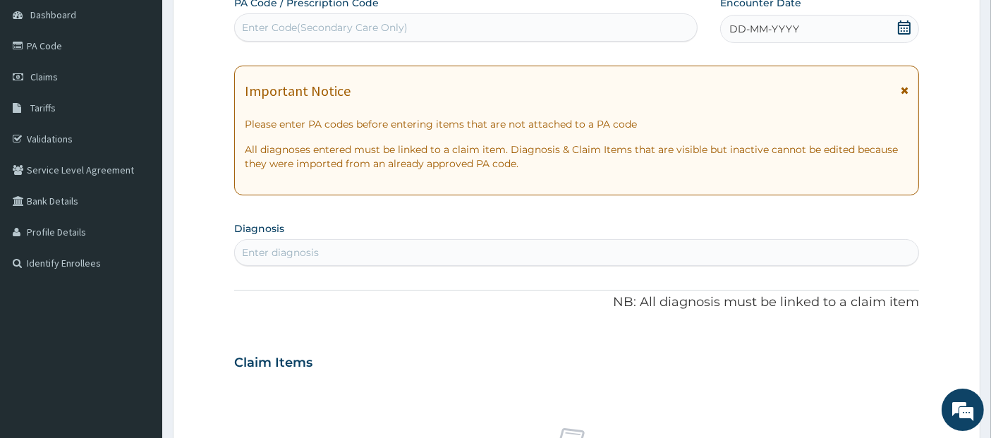
click at [903, 25] on icon at bounding box center [905, 27] width 14 height 14
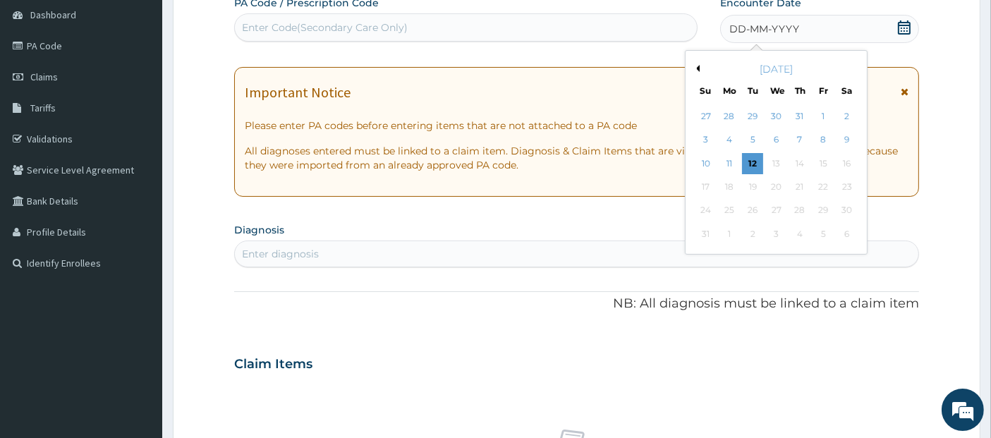
click at [698, 68] on button "Previous Month" at bounding box center [696, 68] width 7 height 7
click at [699, 67] on button "Previous Month" at bounding box center [696, 68] width 7 height 7
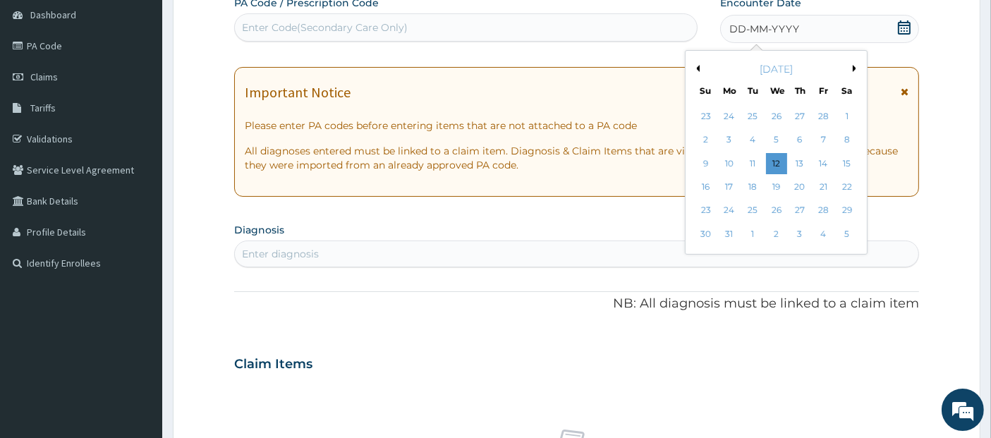
click at [699, 67] on button "Previous Month" at bounding box center [696, 68] width 7 height 7
click at [802, 167] on div "13" at bounding box center [800, 163] width 21 height 21
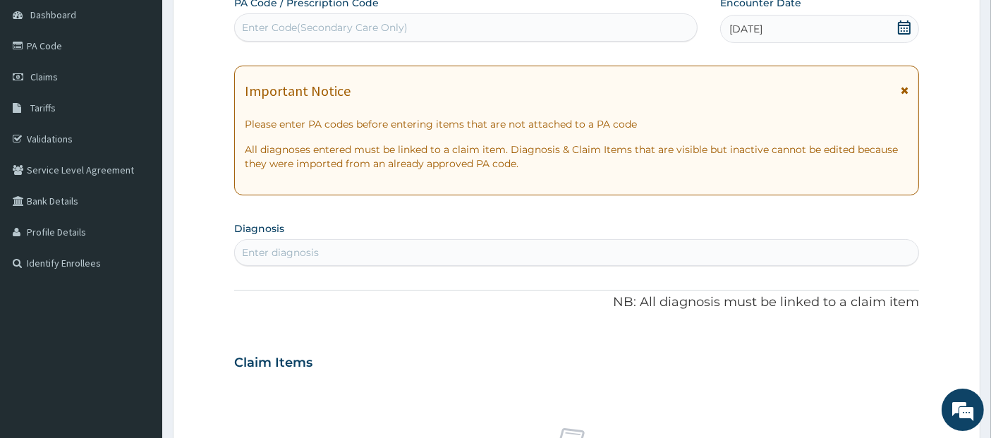
click at [775, 248] on div "Enter diagnosis" at bounding box center [577, 252] width 684 height 23
type input "lacerati"
type input "c"
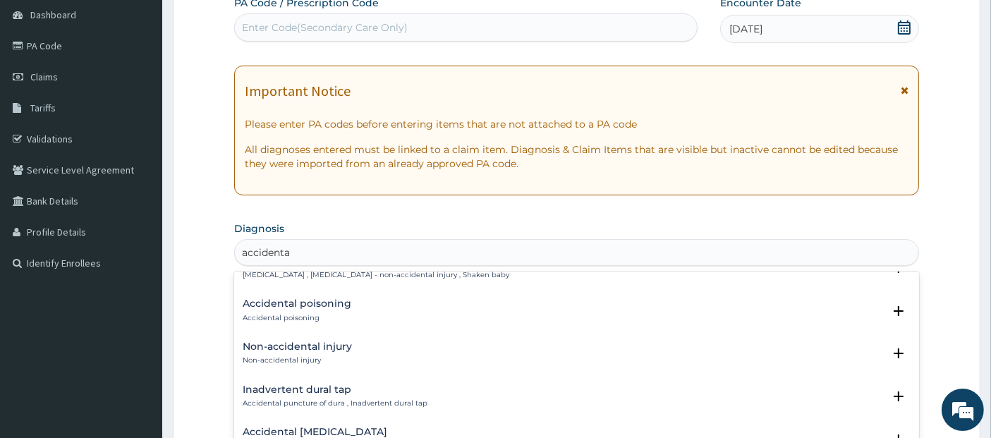
scroll to position [291, 0]
type input "accidenta"
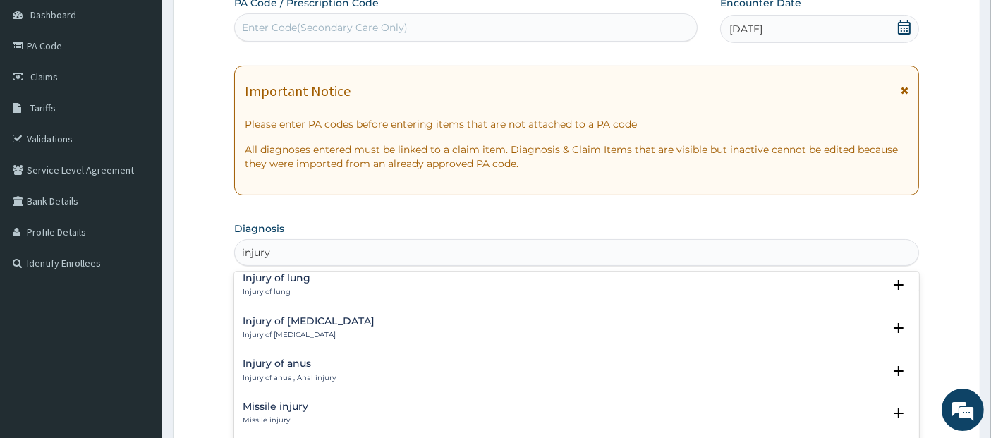
scroll to position [1943, 0]
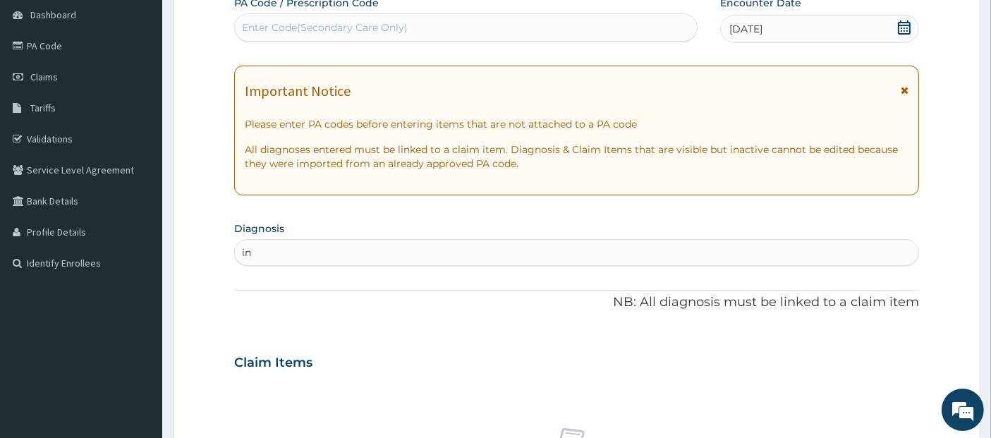
type input "i"
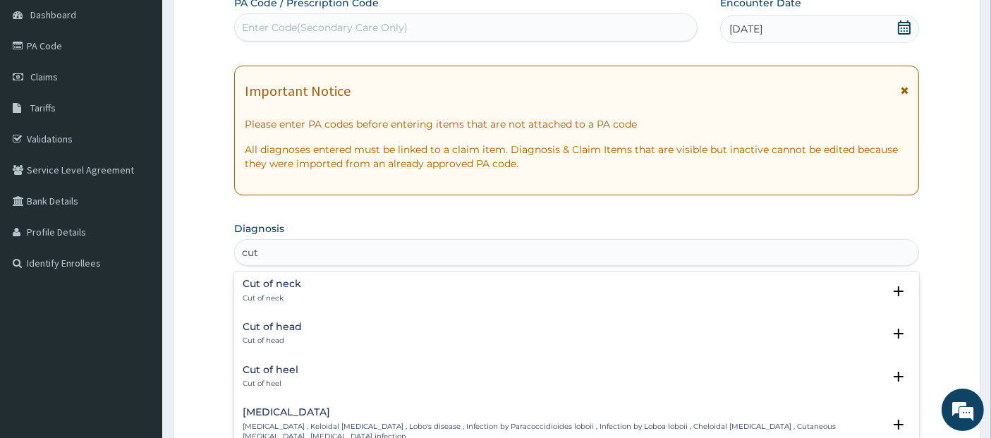
scroll to position [451, 0]
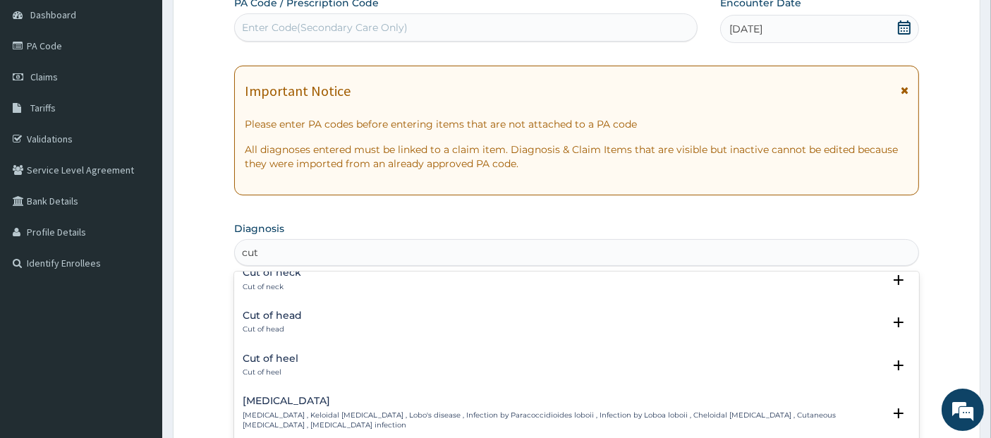
click at [586, 303] on div "[MEDICAL_DATA] [MEDICAL_DATA] , [MEDICAL_DATA] Select Status Query Query covers…" at bounding box center [577, 378] width 686 height 212
type input "cut"
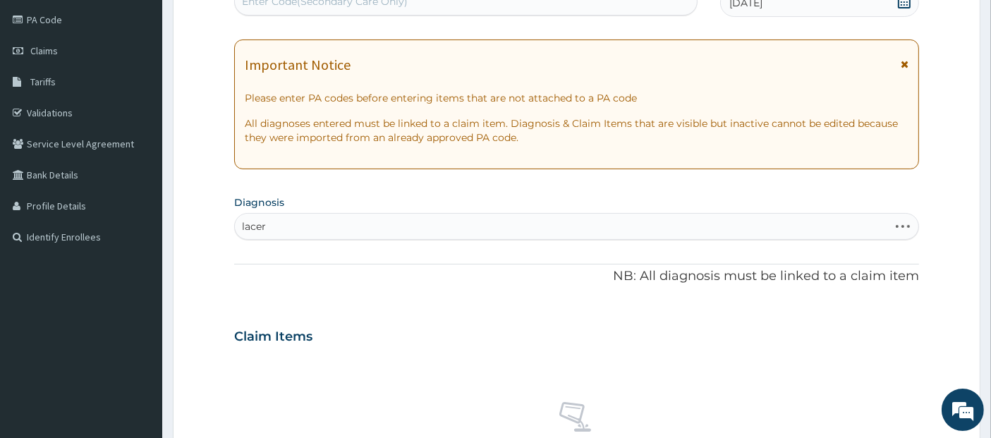
scroll to position [176, 0]
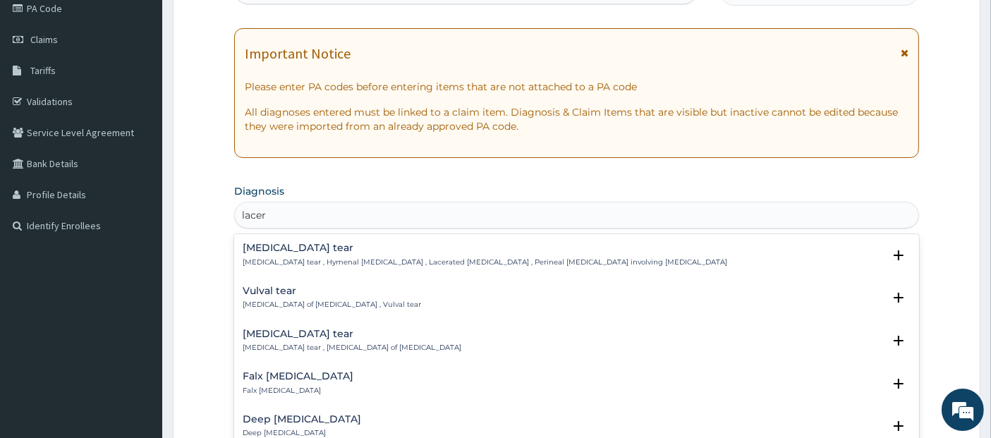
type input "lacera"
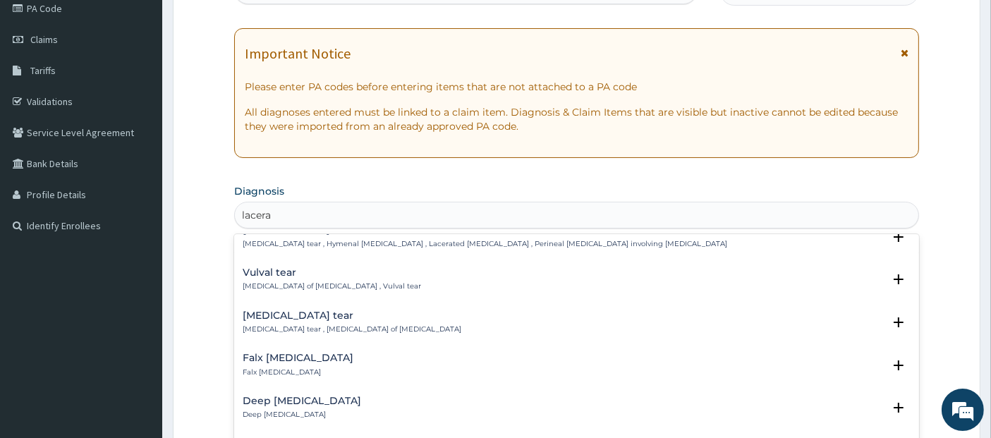
scroll to position [18, 0]
click at [409, 407] on div "Deep [MEDICAL_DATA] Deep [MEDICAL_DATA]" at bounding box center [577, 409] width 669 height 25
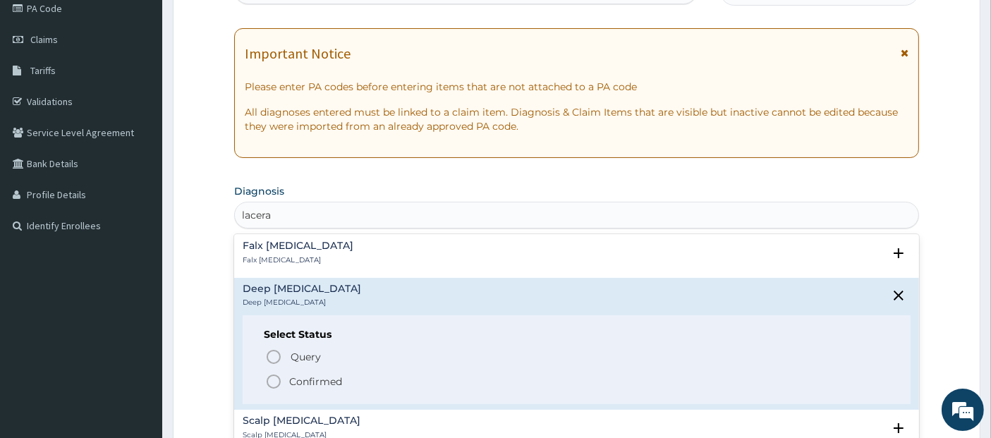
scroll to position [134, 0]
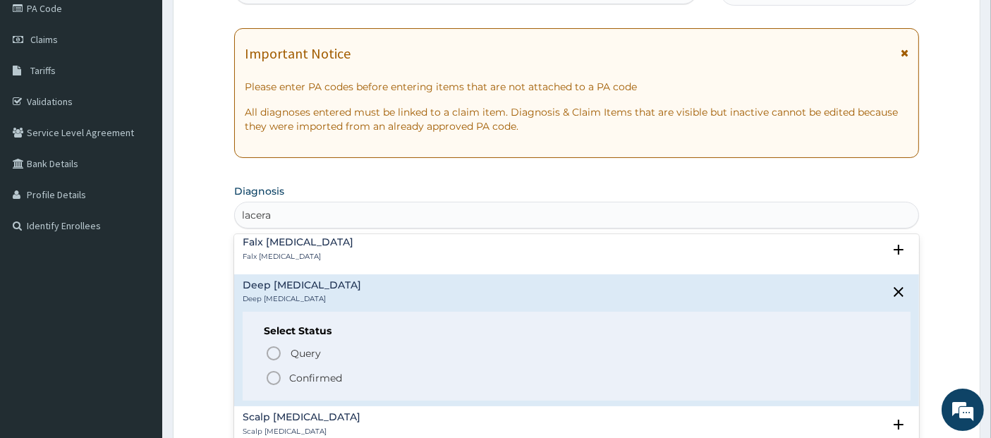
click at [406, 375] on span "Confirmed" at bounding box center [577, 378] width 625 height 17
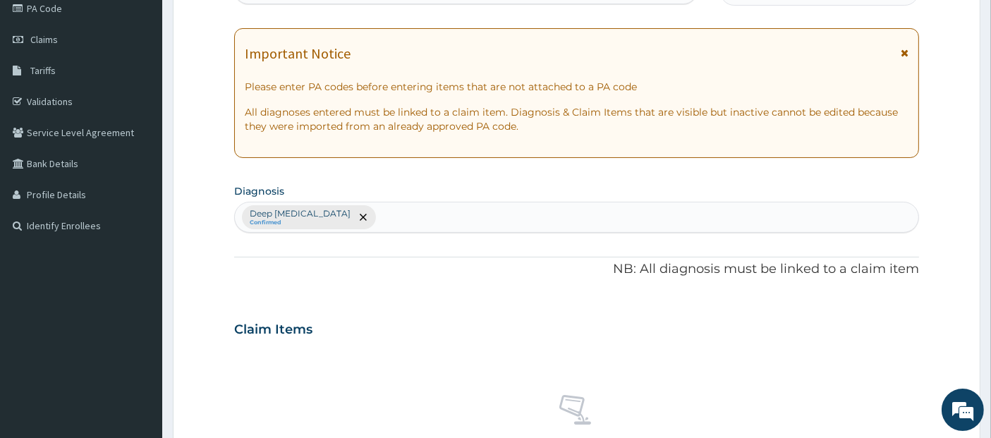
scroll to position [576, 0]
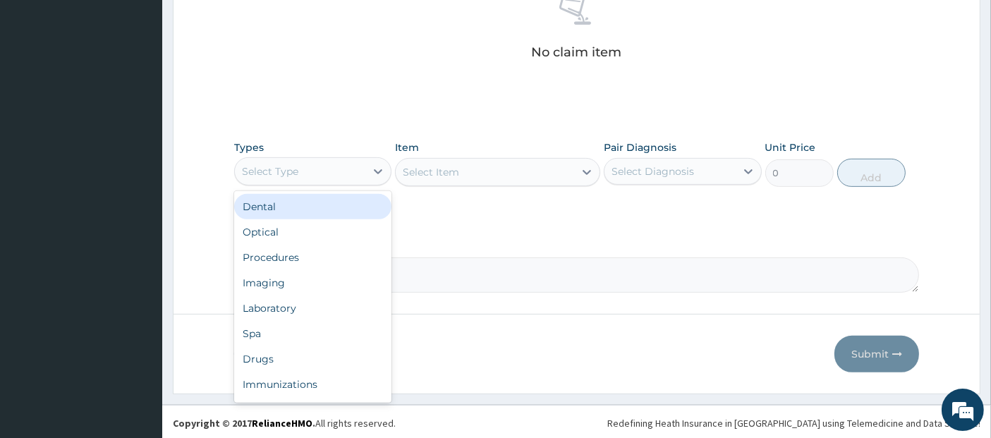
click at [359, 174] on div "Select Type" at bounding box center [300, 171] width 131 height 23
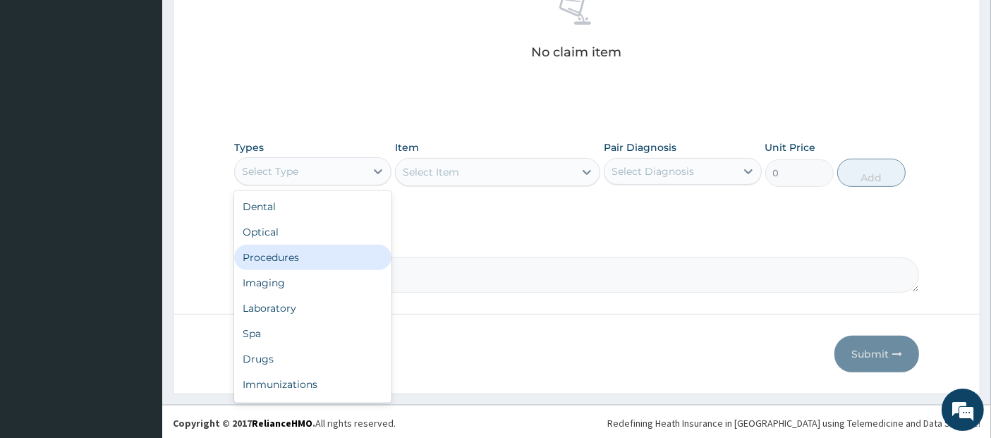
click at [339, 256] on div "Procedures" at bounding box center [312, 257] width 157 height 25
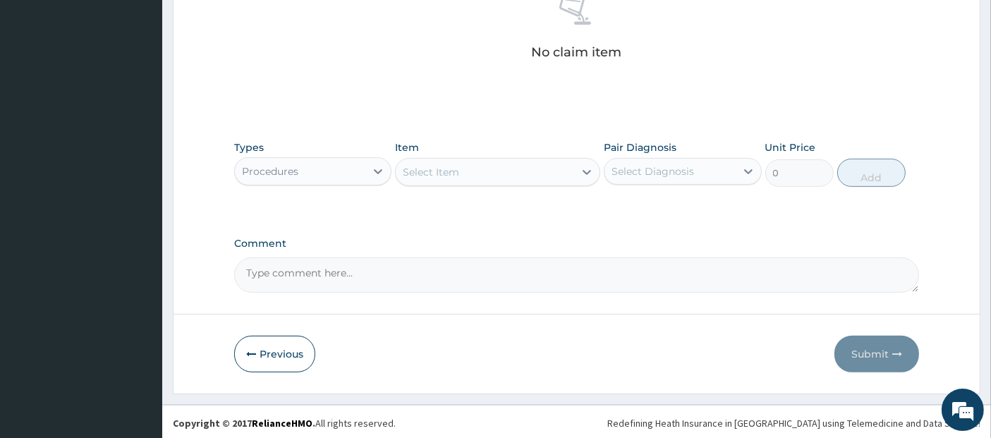
click at [501, 163] on div "Select Item" at bounding box center [485, 172] width 179 height 23
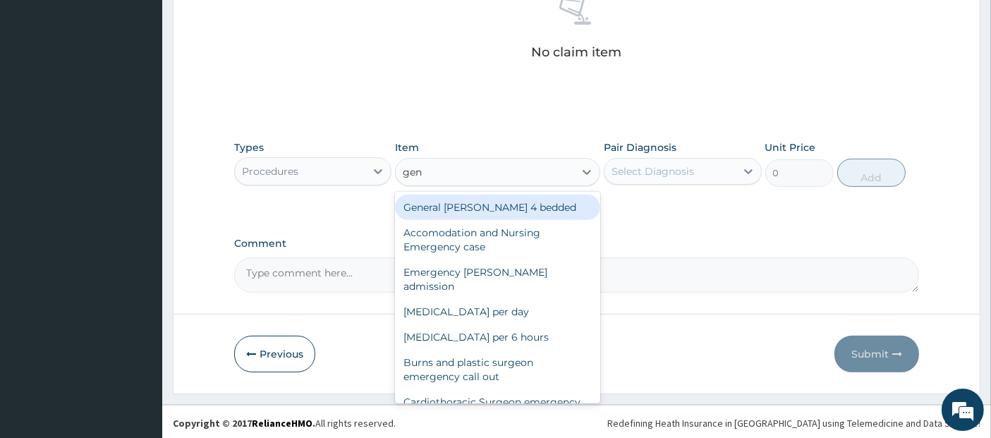
type input "gene"
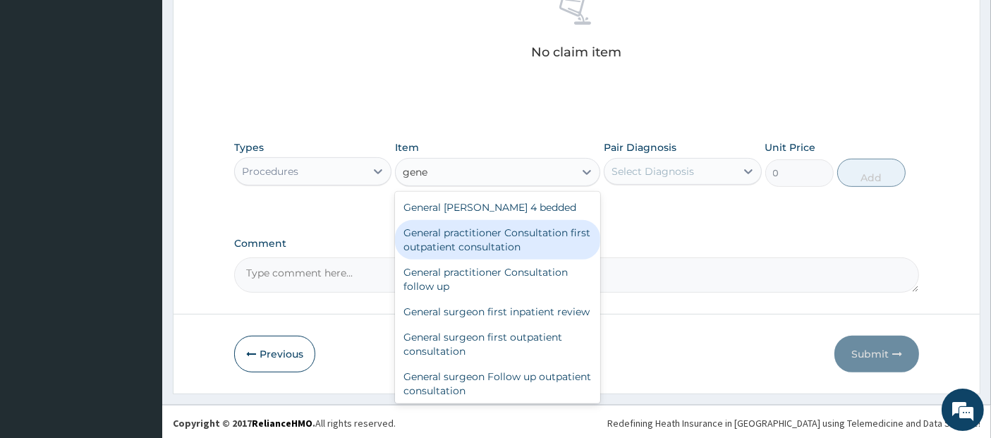
type input "3795"
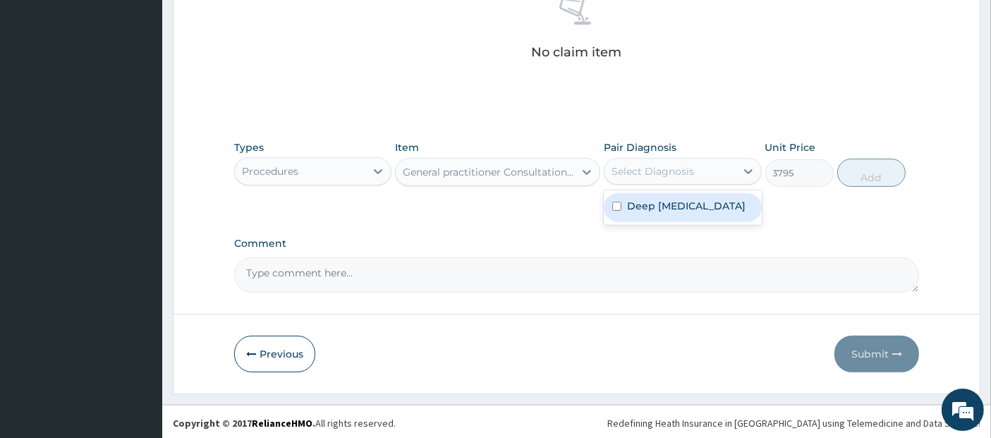
click at [655, 162] on div "Select Diagnosis" at bounding box center [670, 171] width 131 height 23
checkbox input "true"
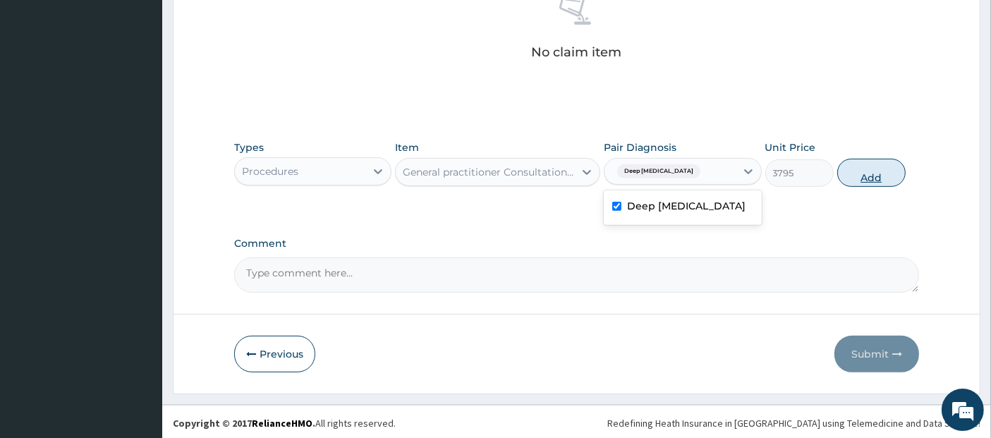
click at [867, 171] on button "Add" at bounding box center [872, 173] width 68 height 28
type input "0"
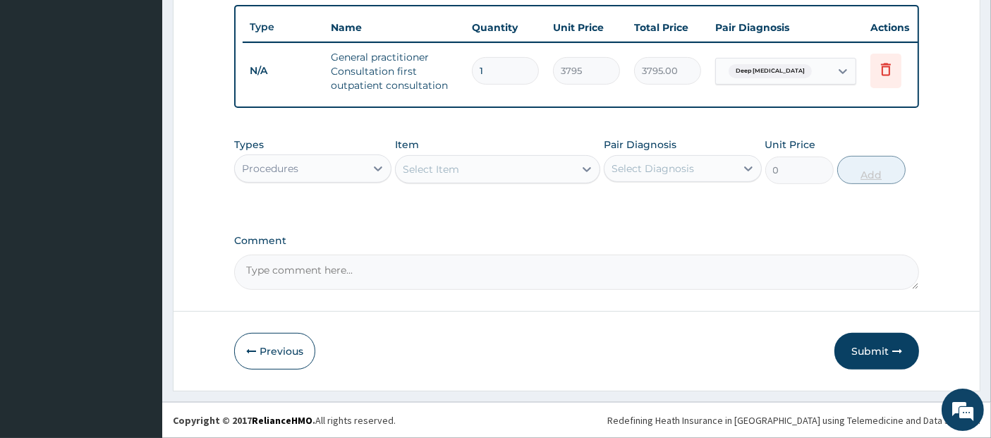
scroll to position [528, 0]
click at [351, 171] on div "Procedures" at bounding box center [300, 168] width 131 height 23
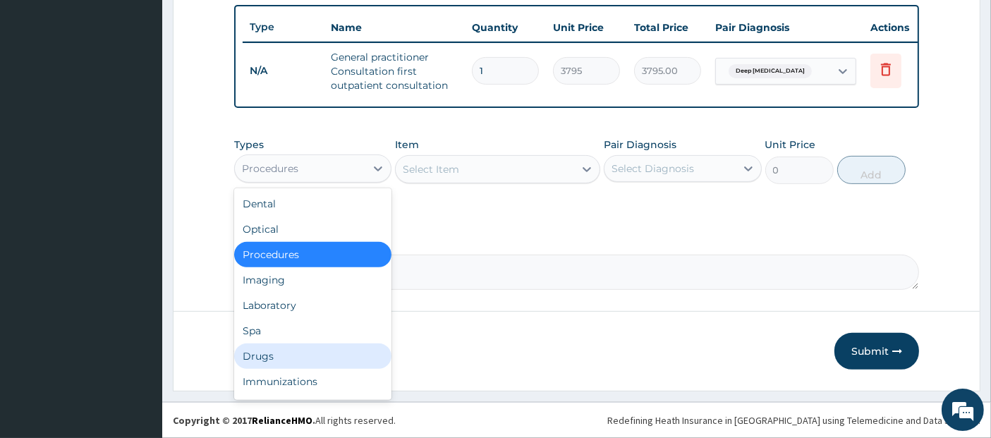
click at [317, 349] on div "Drugs" at bounding box center [312, 356] width 157 height 25
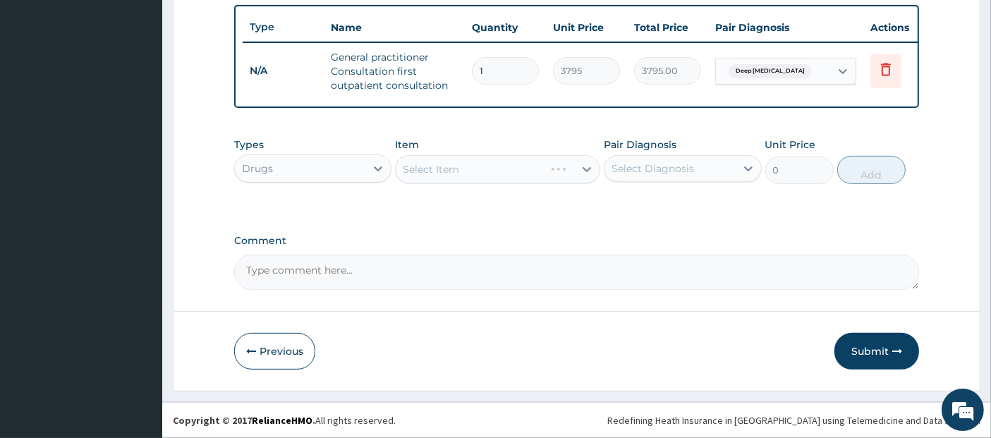
click at [509, 166] on div "Select Item" at bounding box center [497, 169] width 205 height 28
click at [510, 166] on div "Select Item" at bounding box center [497, 169] width 205 height 28
click at [510, 166] on div "Select Item" at bounding box center [485, 169] width 179 height 23
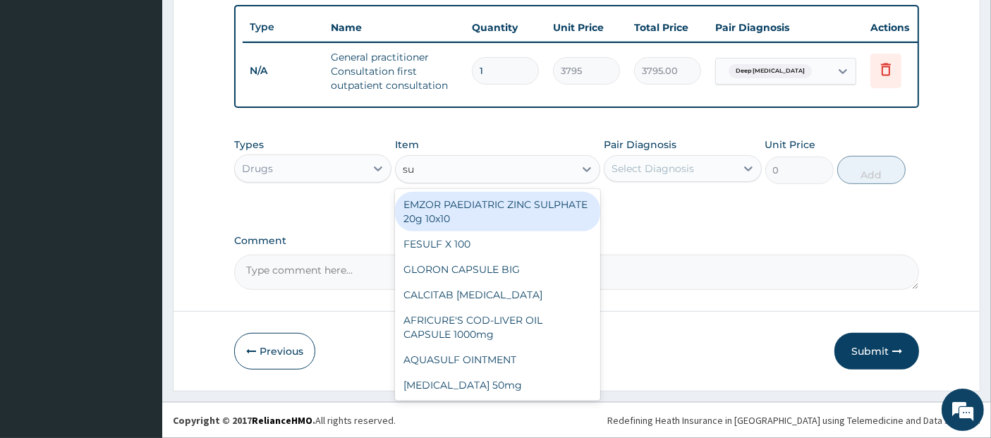
type input "sut"
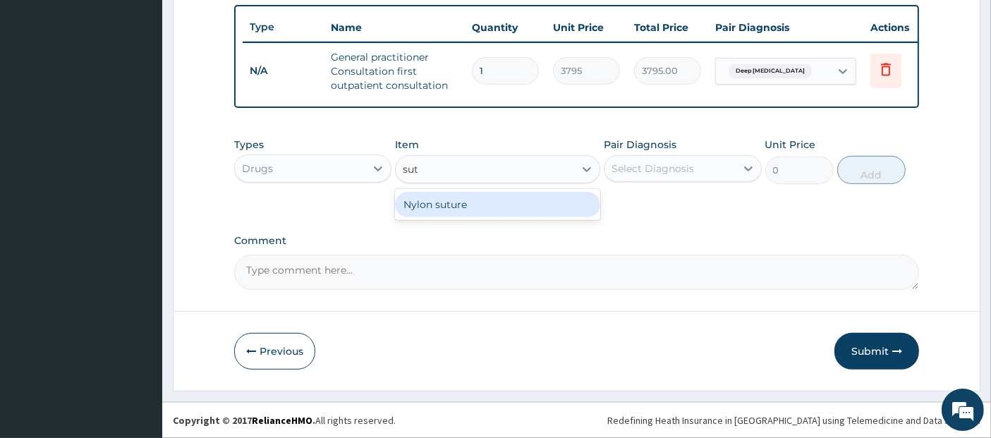
type input "253"
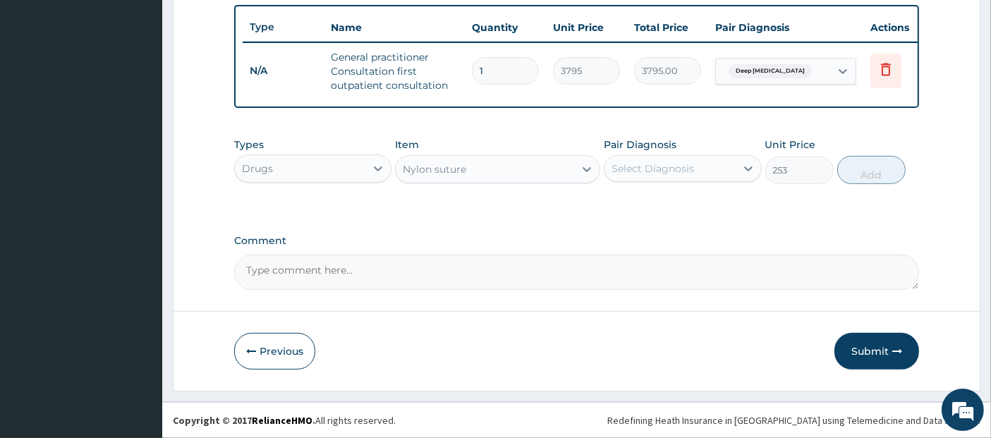
click at [706, 170] on div "Select Diagnosis" at bounding box center [670, 168] width 131 height 23
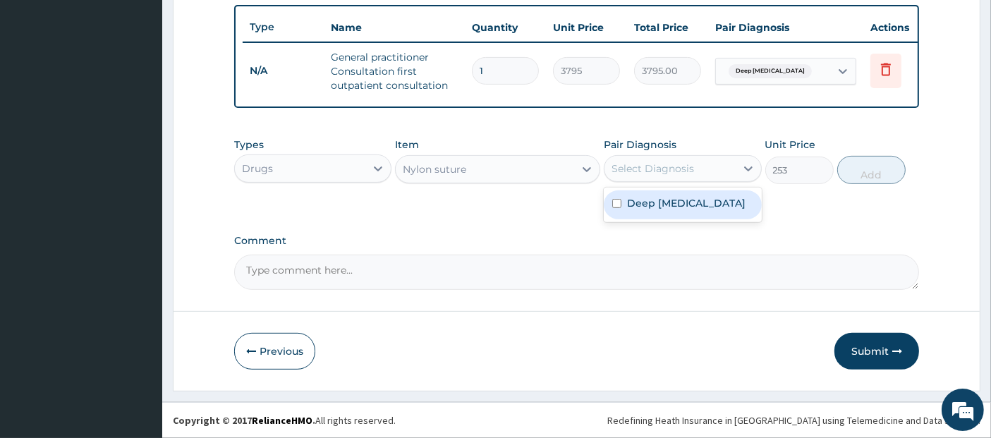
click at [713, 205] on div "Deep [MEDICAL_DATA]" at bounding box center [682, 205] width 157 height 29
checkbox input "true"
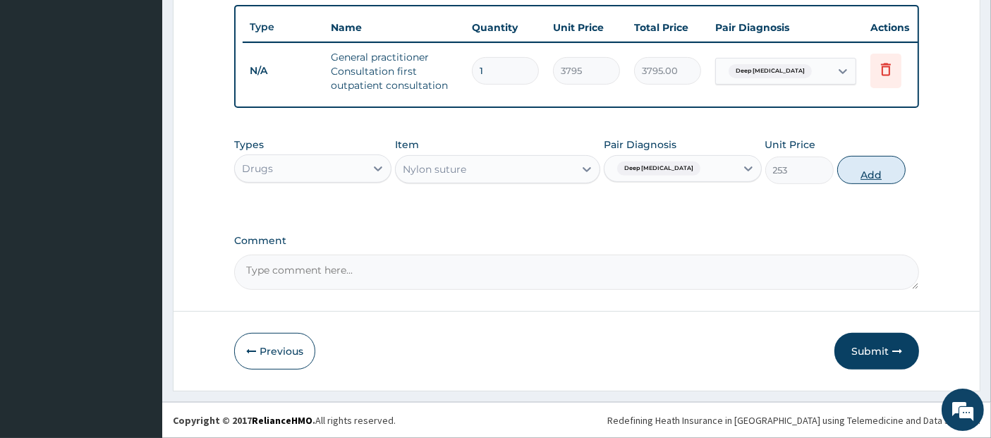
click at [889, 160] on button "Add" at bounding box center [872, 170] width 68 height 28
type input "0"
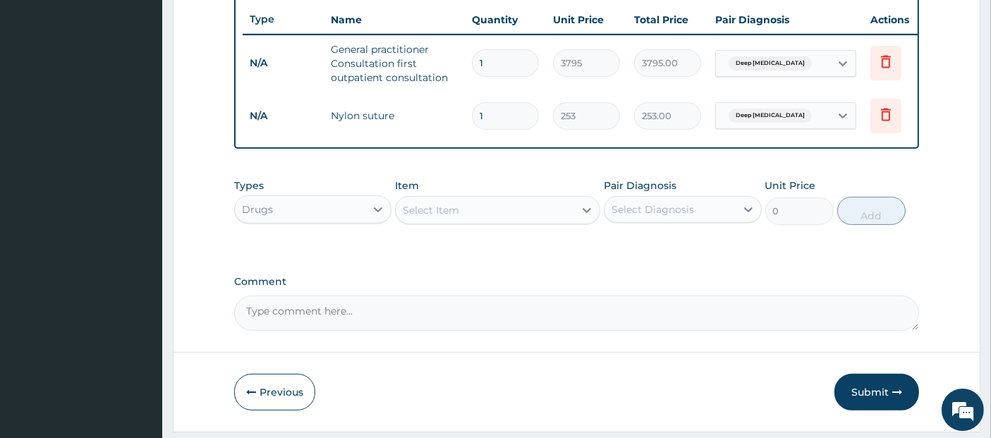
click at [549, 222] on div "Select Item" at bounding box center [485, 210] width 179 height 23
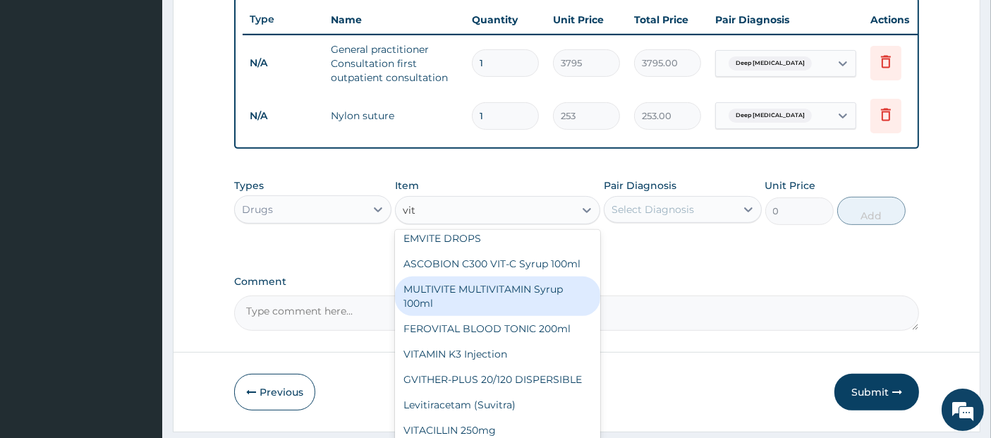
scroll to position [268, 0]
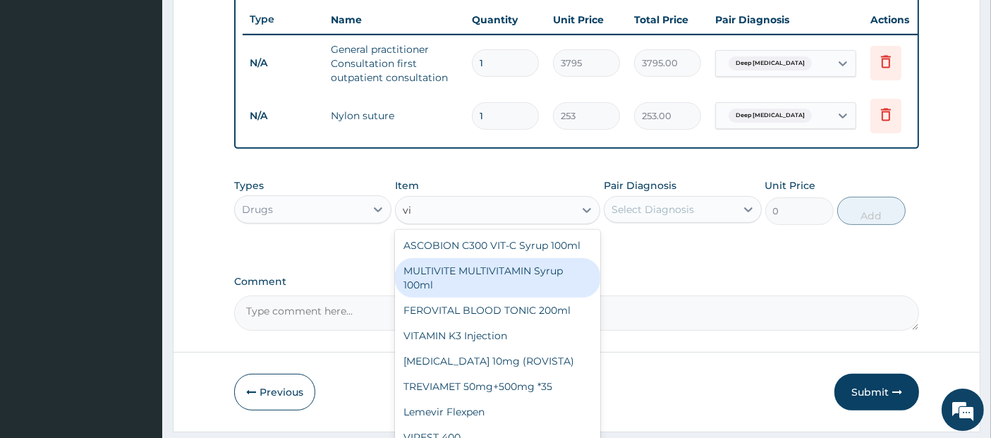
type input "v"
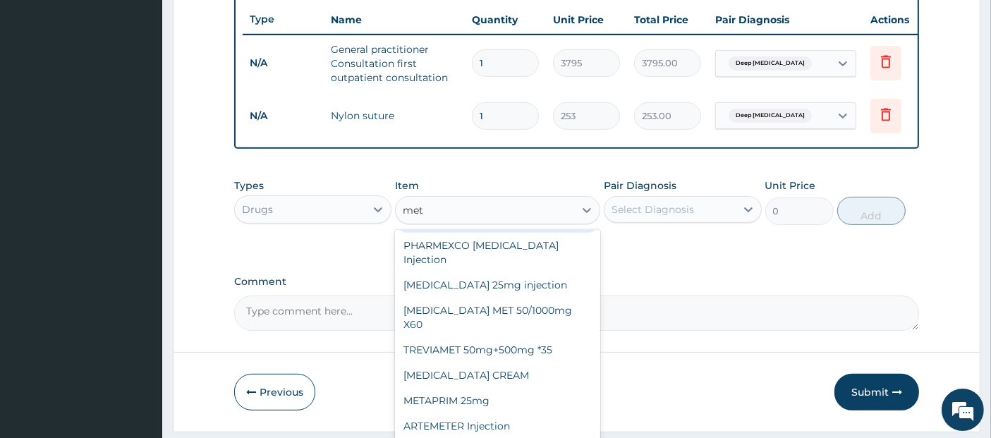
scroll to position [0, 0]
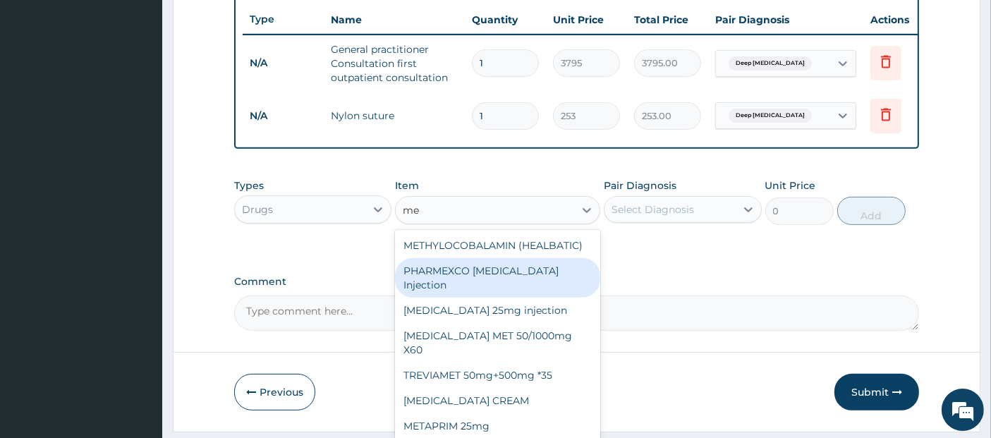
type input "m"
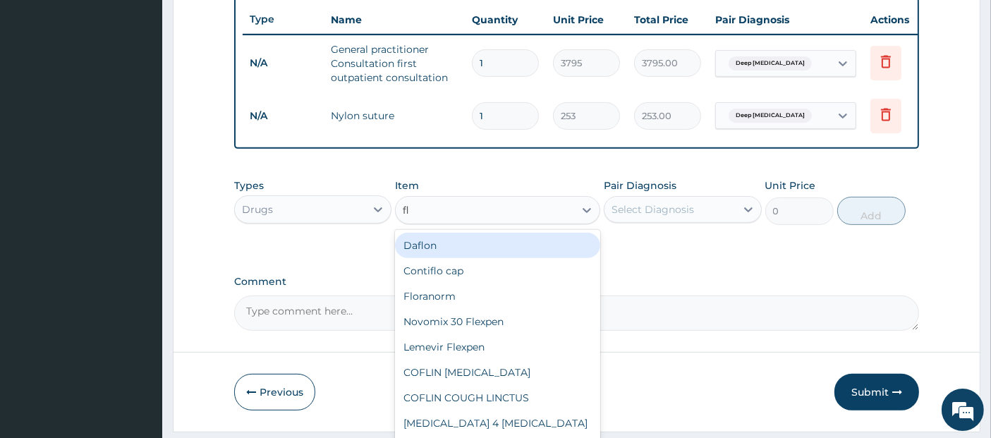
type input "fla"
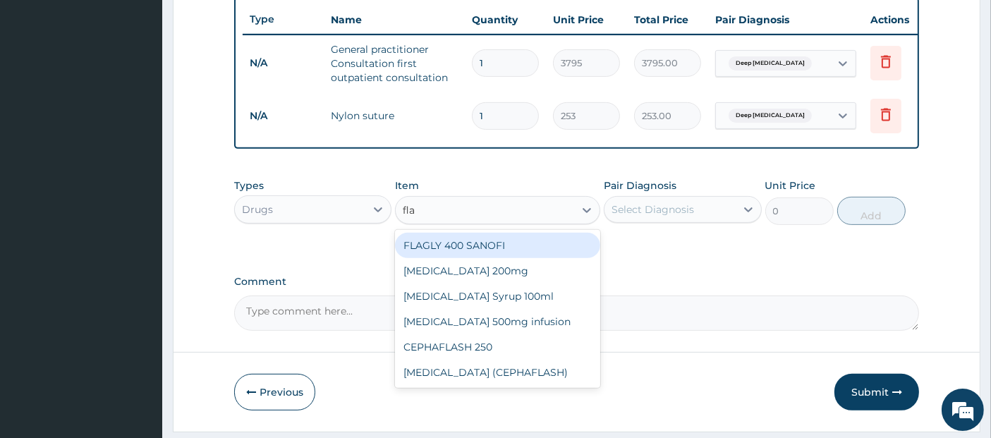
type input "75.9"
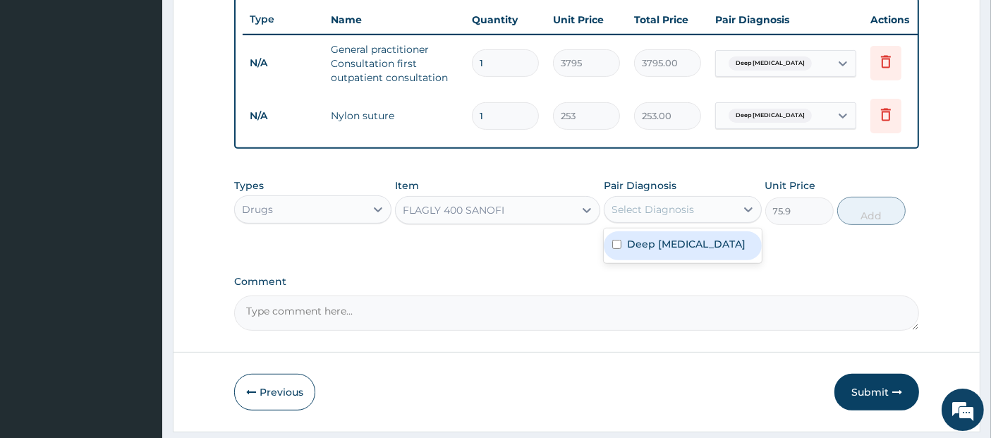
click at [708, 221] on div "Select Diagnosis" at bounding box center [670, 209] width 131 height 23
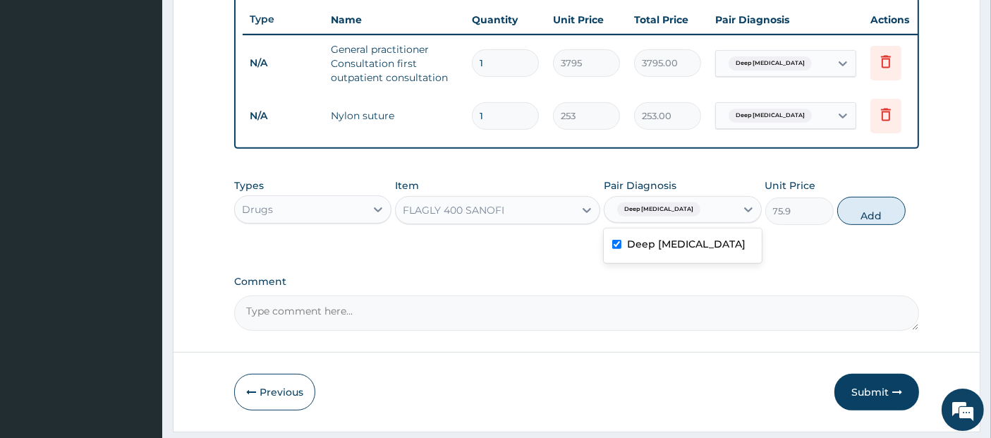
checkbox input "true"
click at [892, 219] on button "Add" at bounding box center [872, 211] width 68 height 28
type input "0"
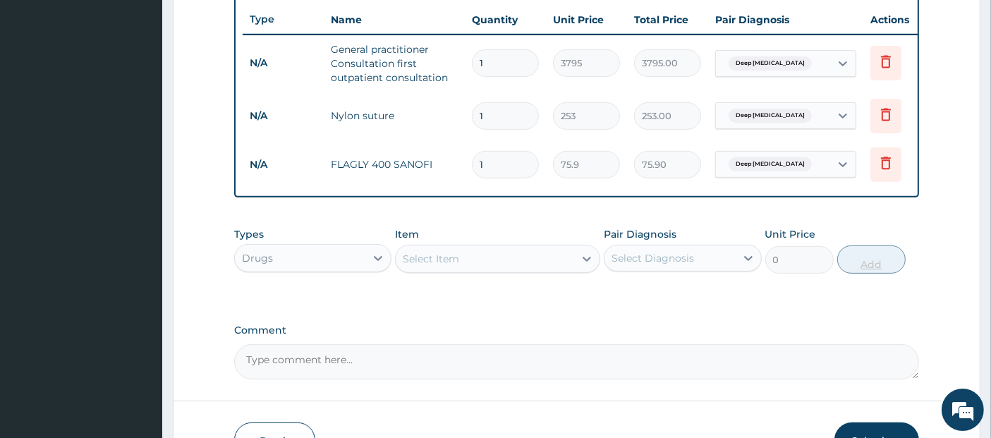
type input "15"
type input "1138.50"
type input "15"
click at [554, 262] on div "Select Item" at bounding box center [485, 259] width 179 height 23
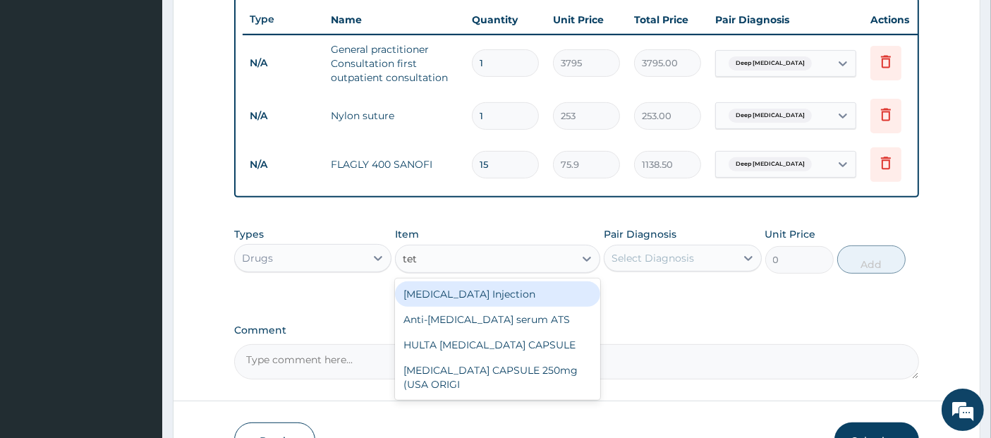
type input "teta"
type input "1265"
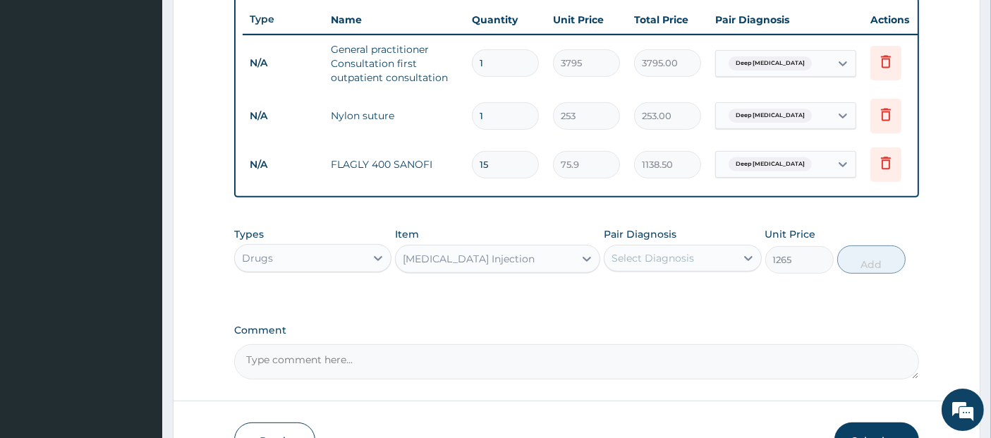
click at [663, 261] on div "Select Diagnosis" at bounding box center [653, 258] width 83 height 14
checkbox input "true"
click at [876, 274] on button "Add" at bounding box center [872, 260] width 68 height 28
type input "0"
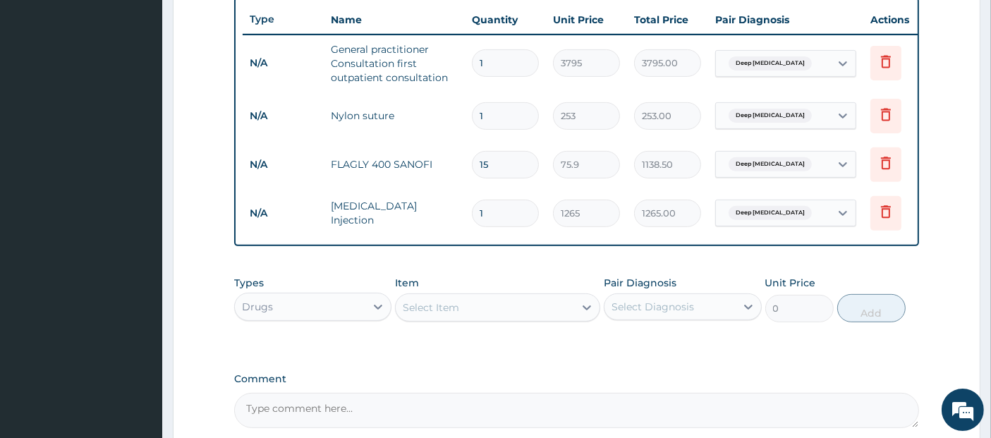
click at [550, 309] on div "Select Item" at bounding box center [485, 307] width 179 height 23
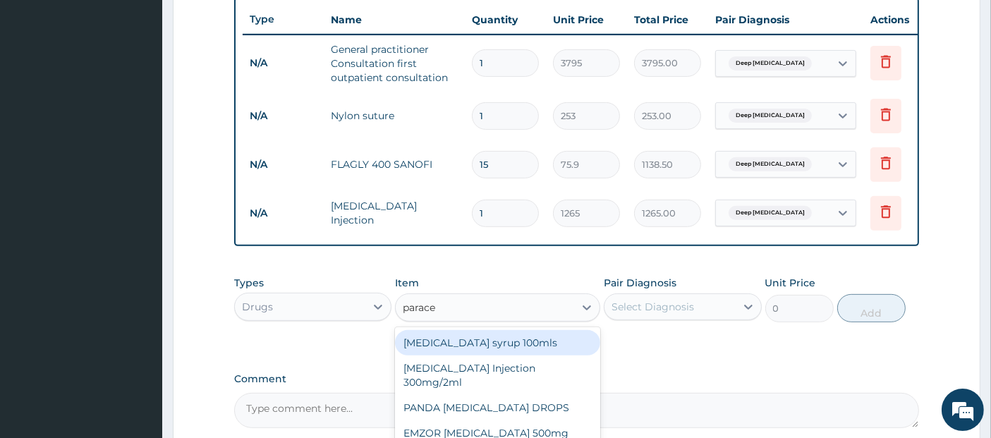
type input "paracet"
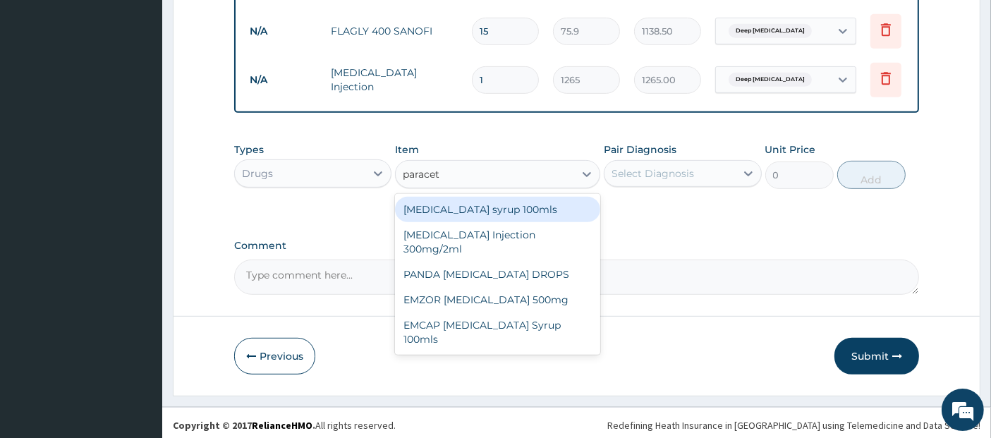
scroll to position [675, 0]
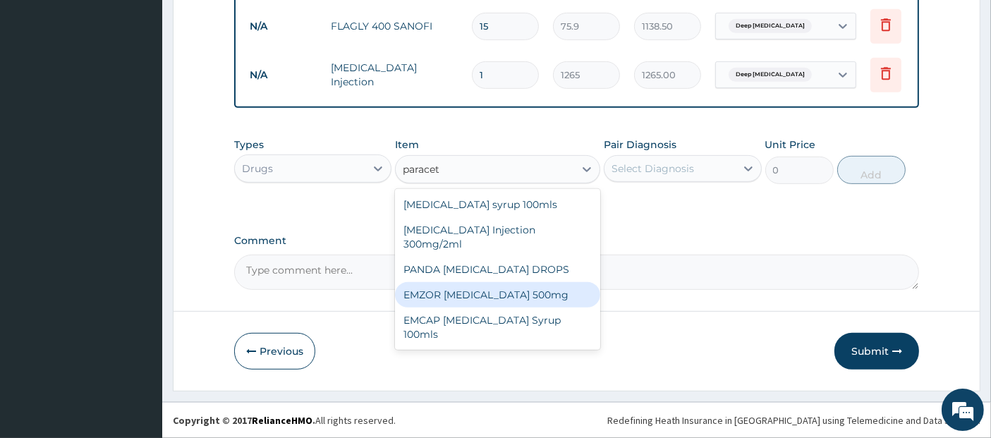
click at [543, 282] on div "EMZOR [MEDICAL_DATA] 500mg" at bounding box center [497, 294] width 205 height 25
type input "25.3"
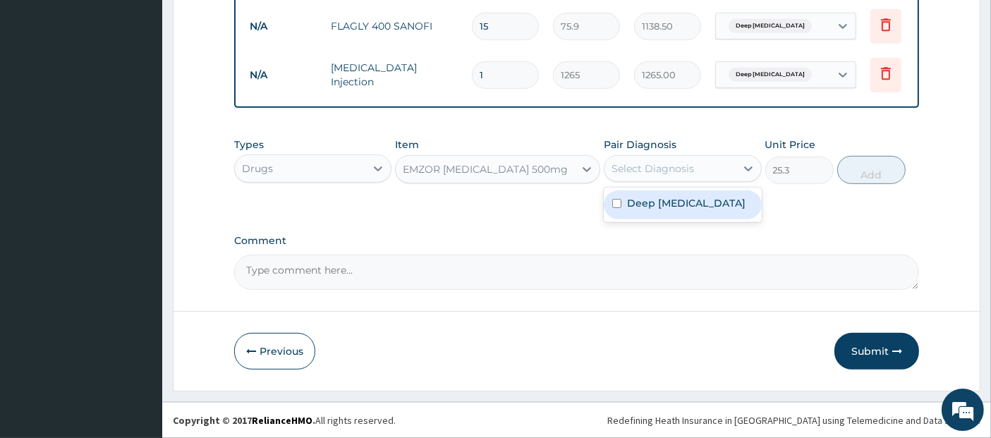
click at [694, 166] on div "Select Diagnosis" at bounding box center [670, 168] width 131 height 23
click at [701, 195] on div "Deep [MEDICAL_DATA]" at bounding box center [682, 205] width 157 height 29
checkbox input "true"
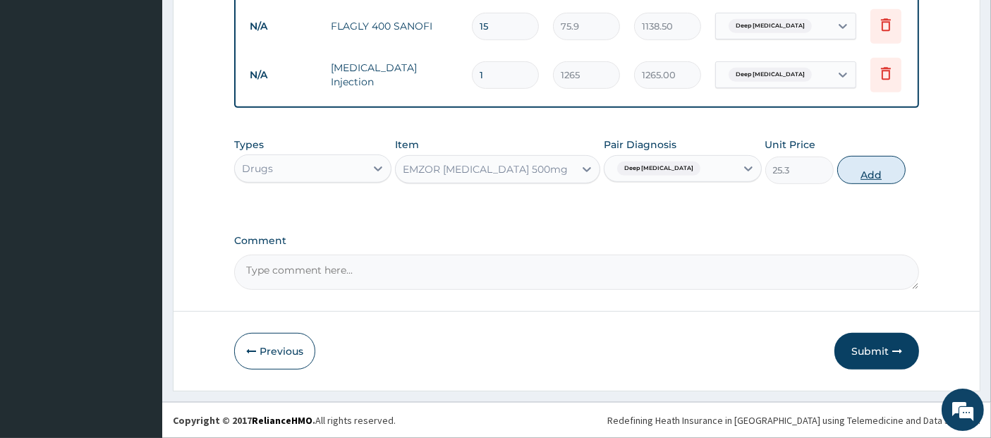
click at [880, 164] on button "Add" at bounding box center [872, 170] width 68 height 28
type input "0"
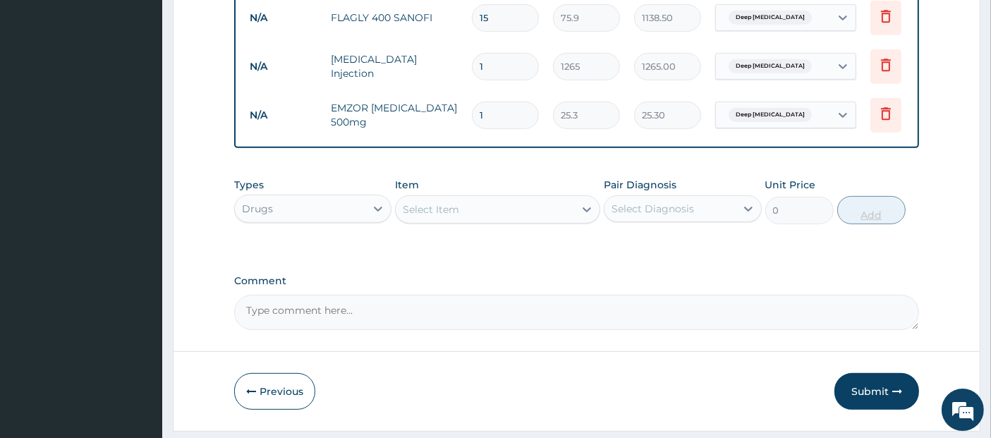
type input "18"
type input "455.40"
type input "18"
click at [883, 399] on button "Submit" at bounding box center [877, 391] width 85 height 37
